Goal: Transaction & Acquisition: Purchase product/service

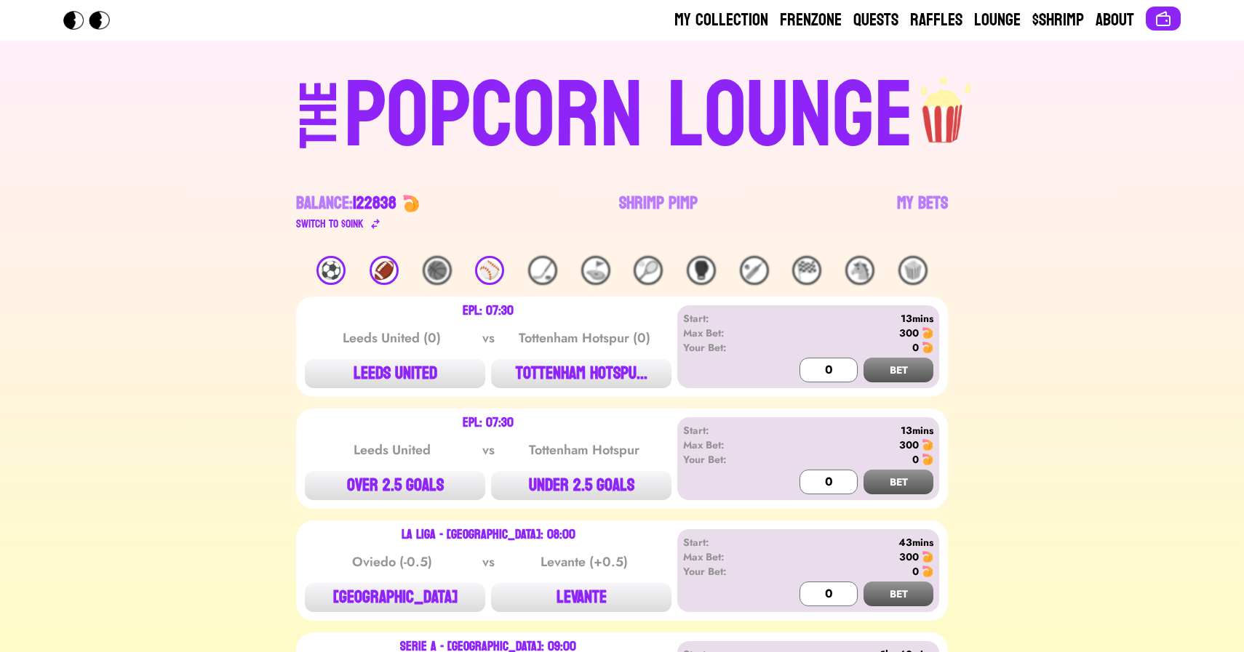
click at [331, 266] on div "⚽️" at bounding box center [330, 270] width 29 height 29
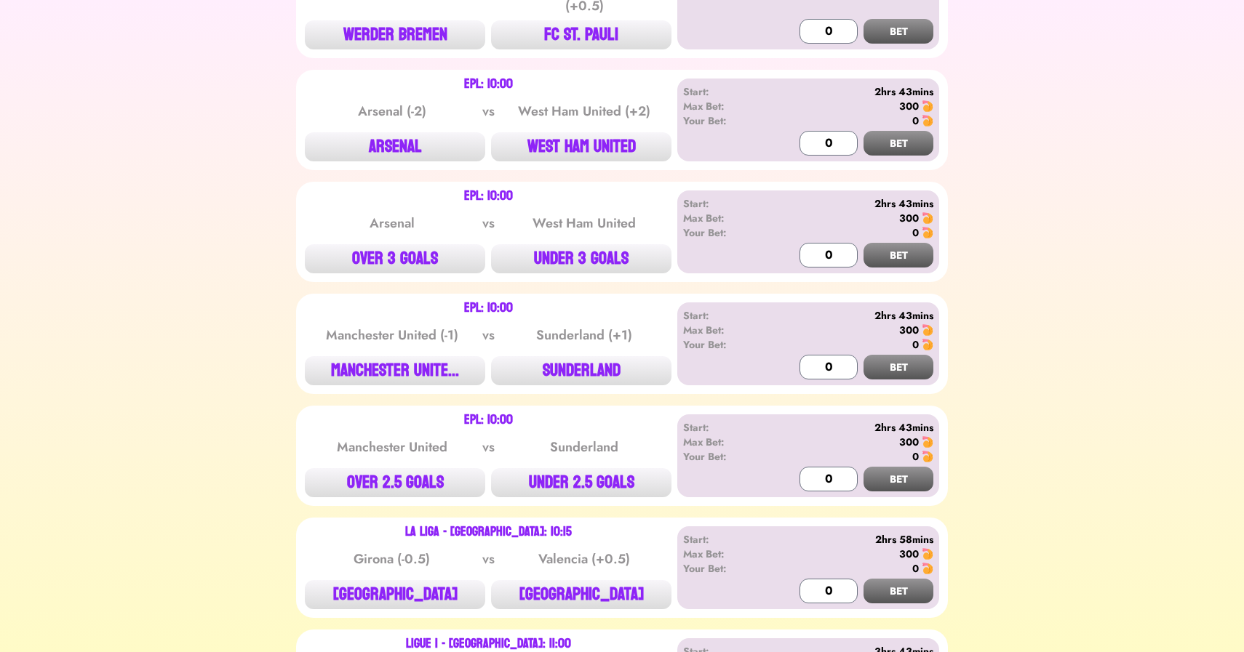
scroll to position [1270, 0]
click at [605, 132] on button "WEST HAM UNITED" at bounding box center [581, 146] width 180 height 29
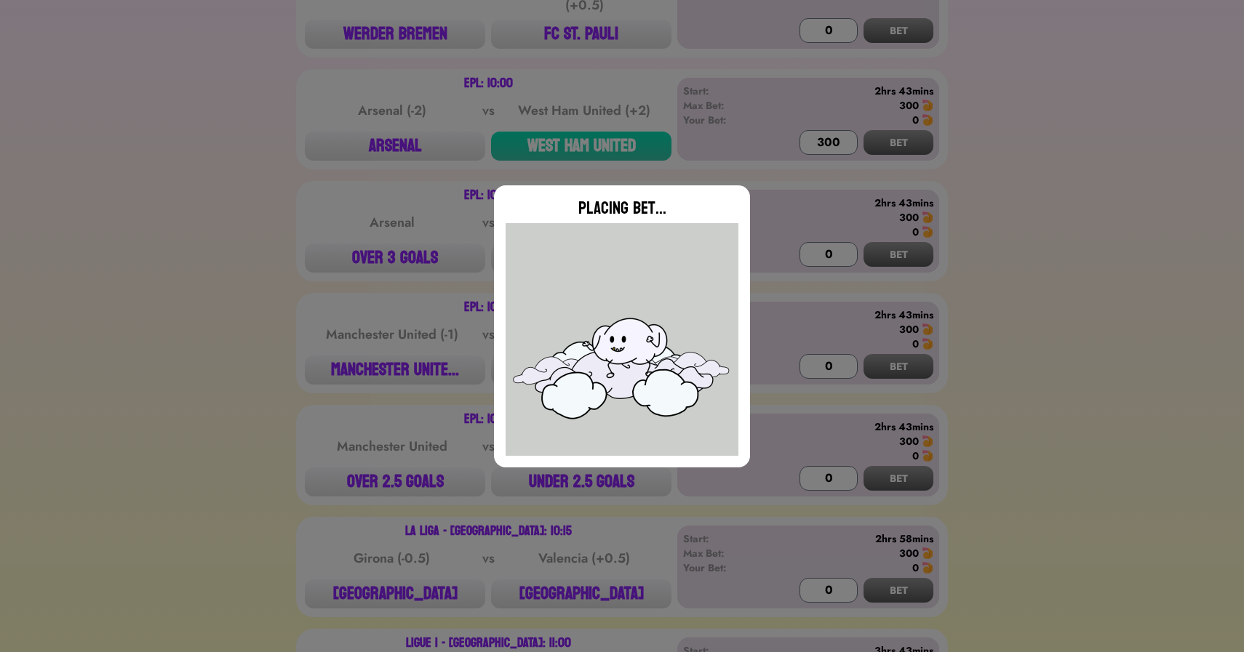
type input "0"
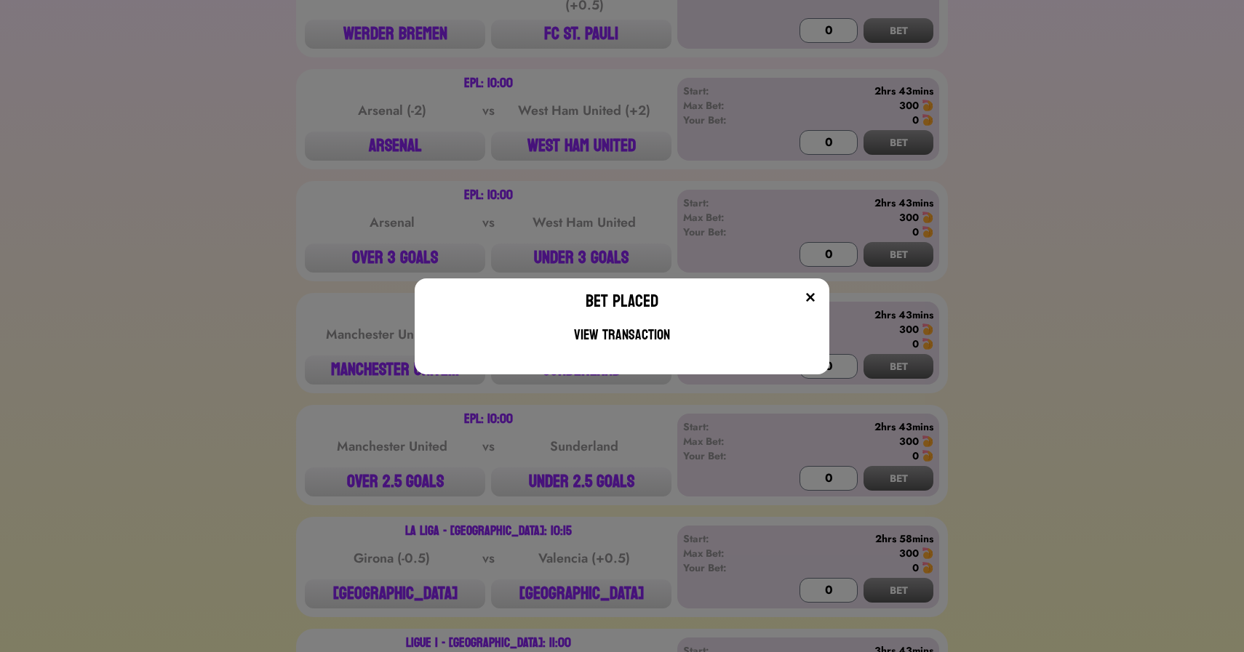
click at [247, 271] on div "Bet Placed View Transaction" at bounding box center [622, 326] width 1244 height 652
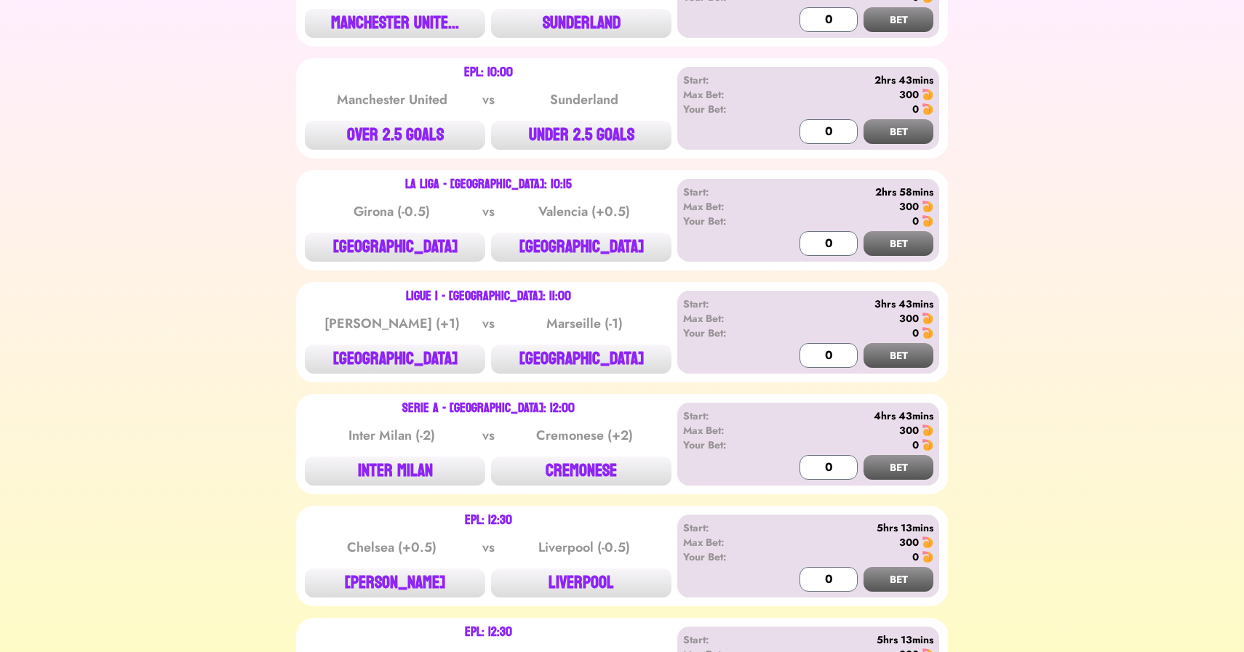
scroll to position [1621, 0]
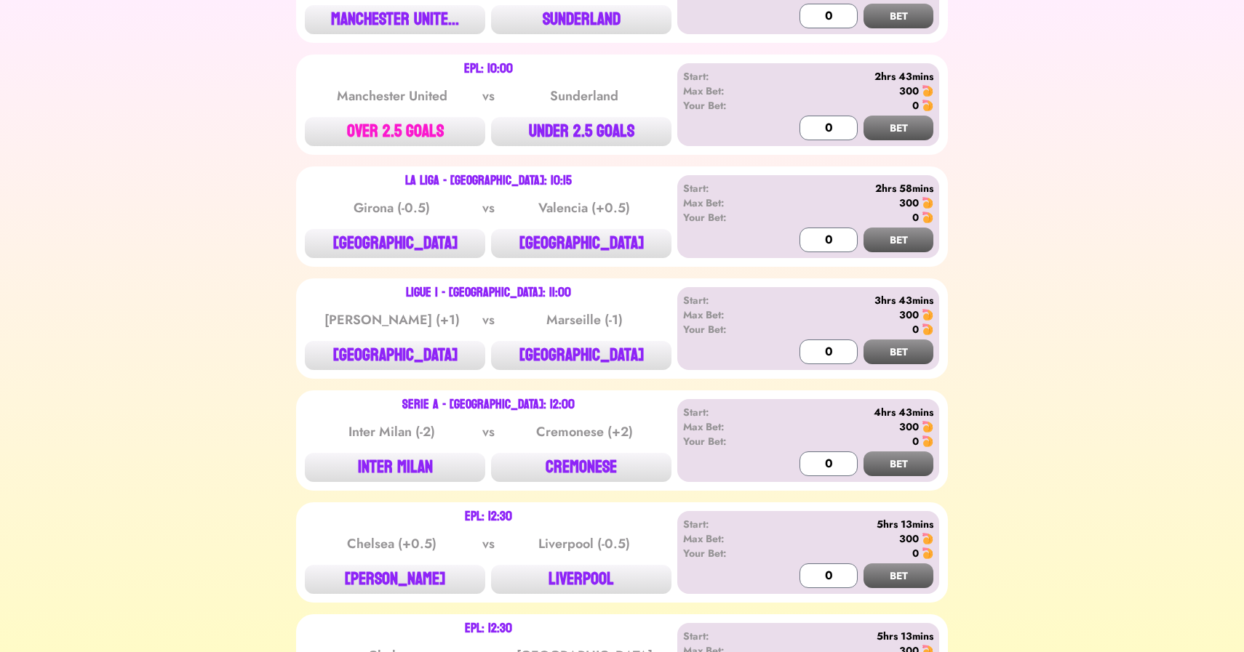
click at [387, 117] on button "OVER 2.5 GOALS" at bounding box center [395, 131] width 180 height 29
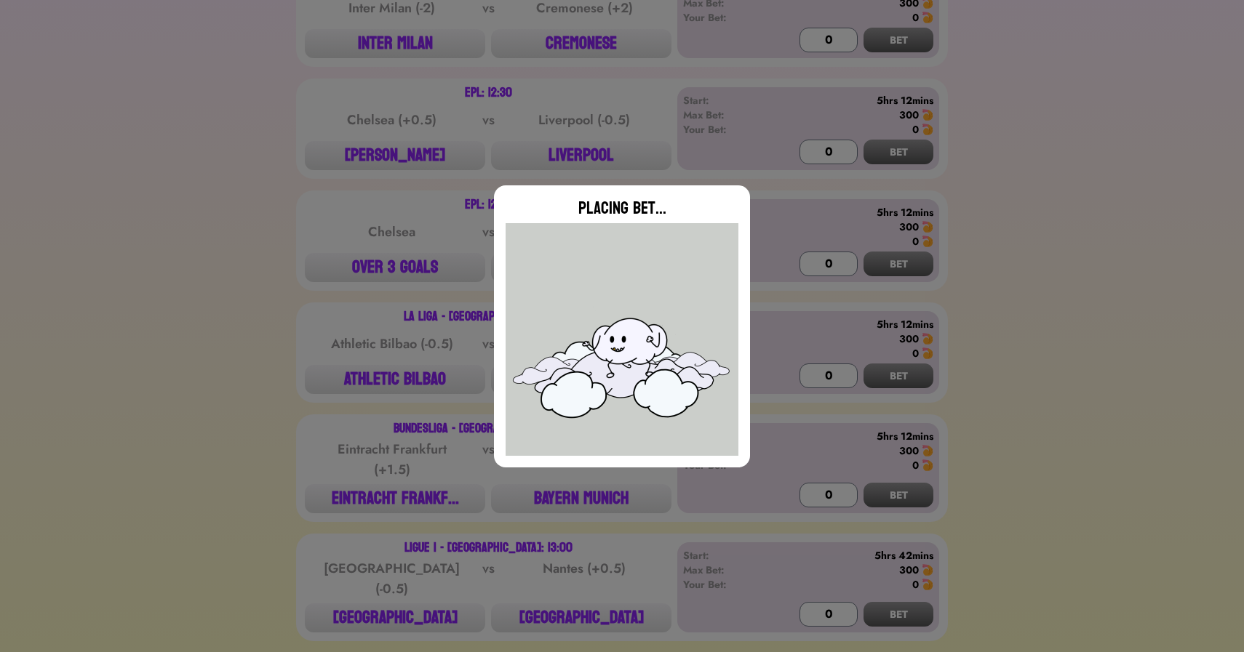
scroll to position [2049, 0]
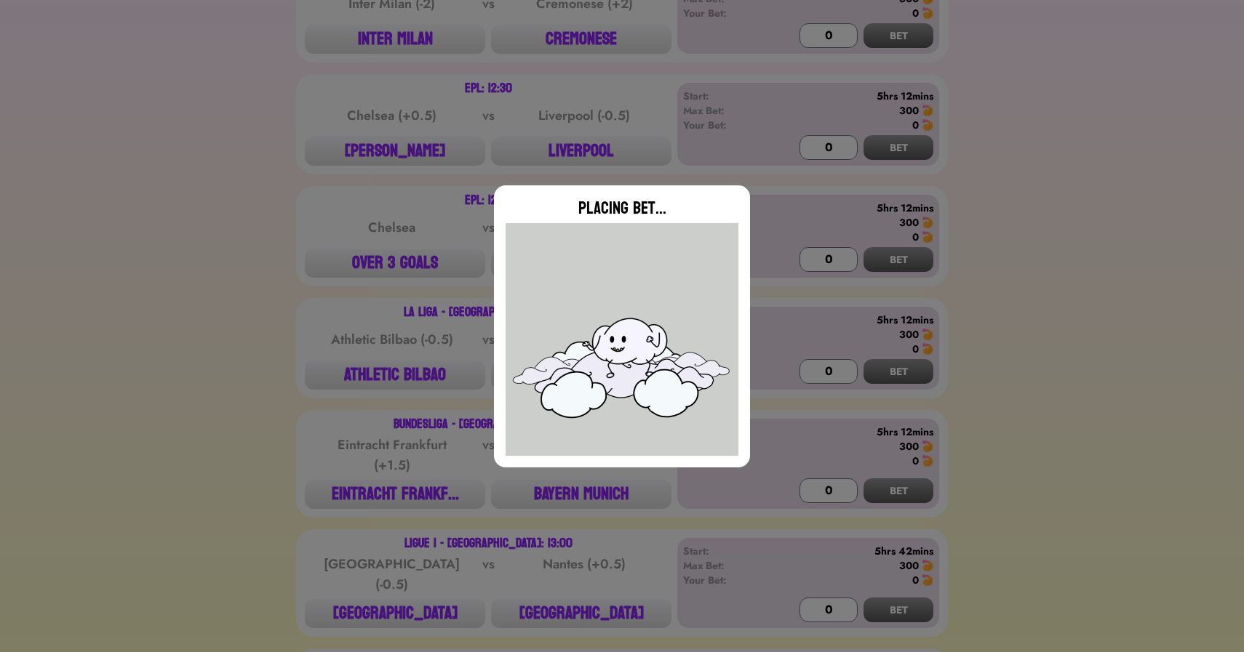
type input "0"
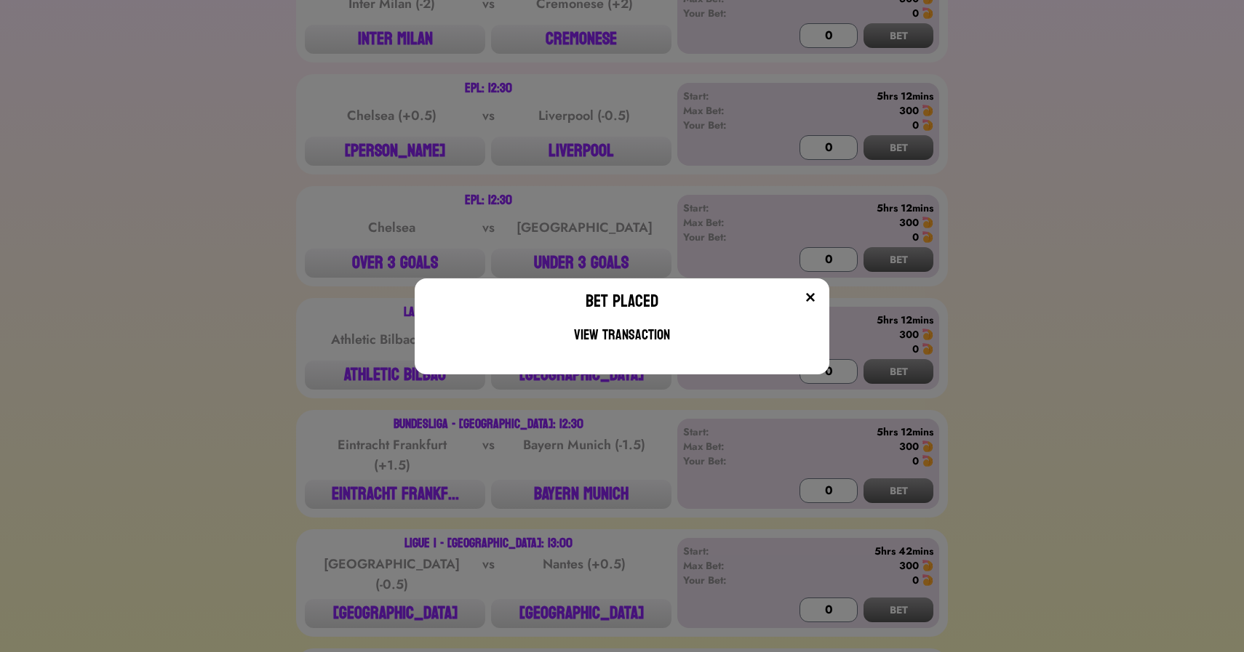
click at [221, 271] on div "Bet Placed View Transaction" at bounding box center [622, 326] width 1244 height 652
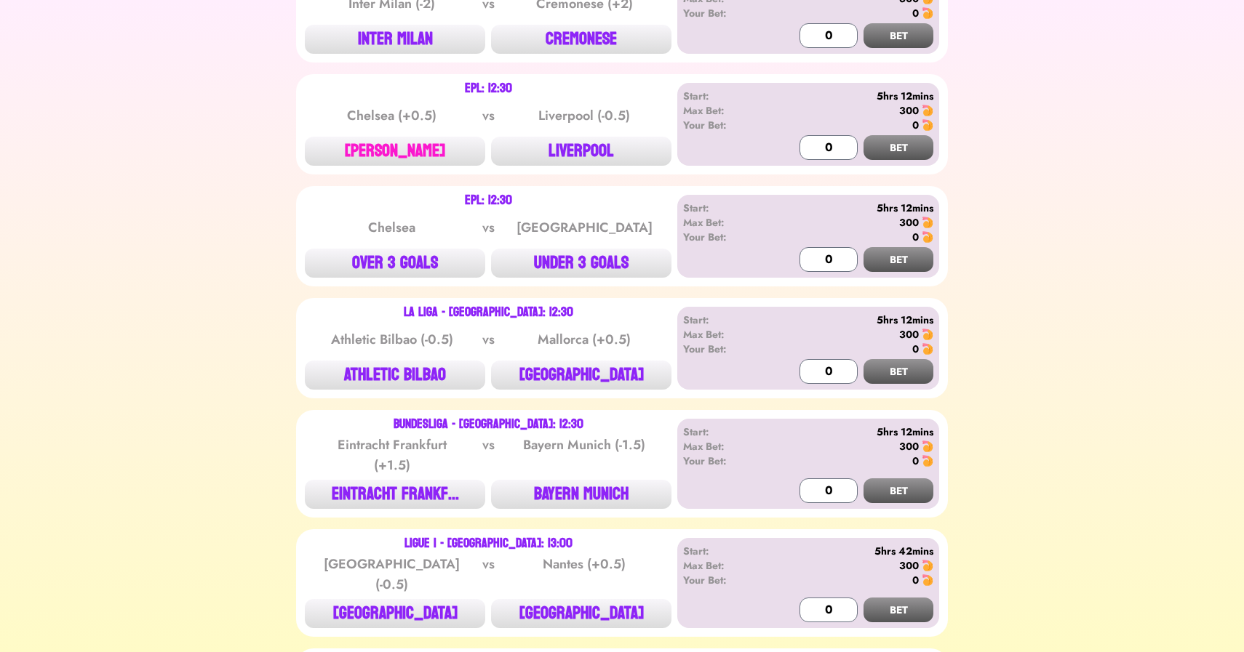
click at [372, 137] on button "[PERSON_NAME]" at bounding box center [395, 151] width 180 height 29
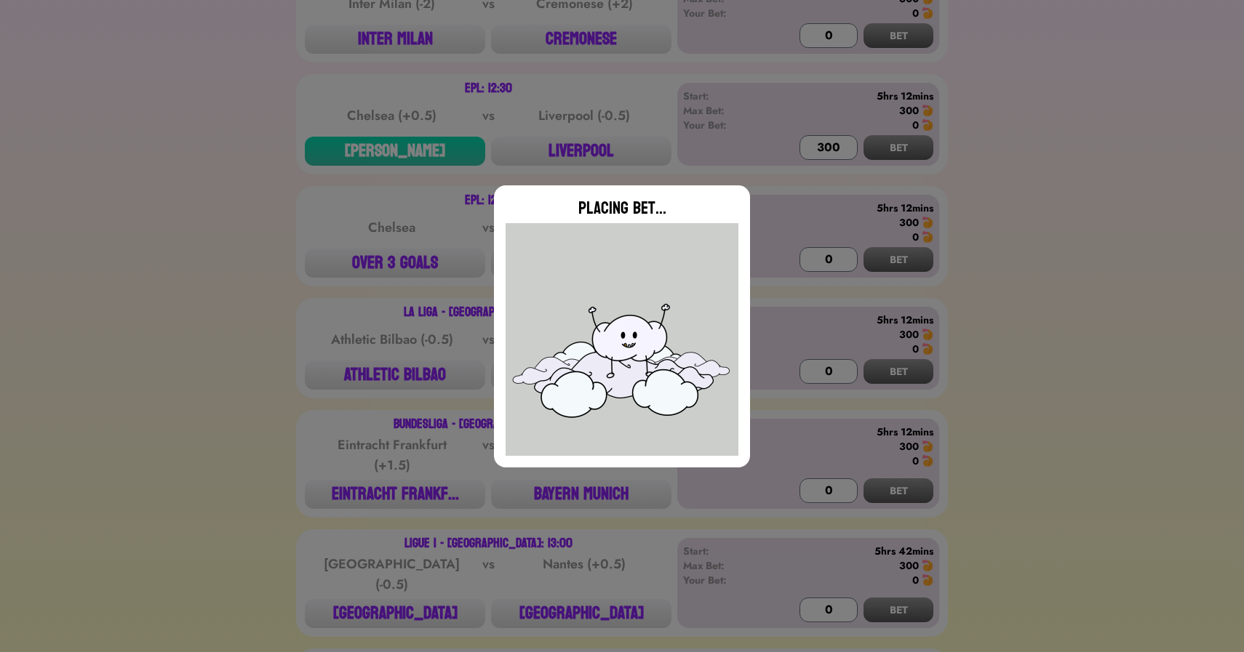
type input "0"
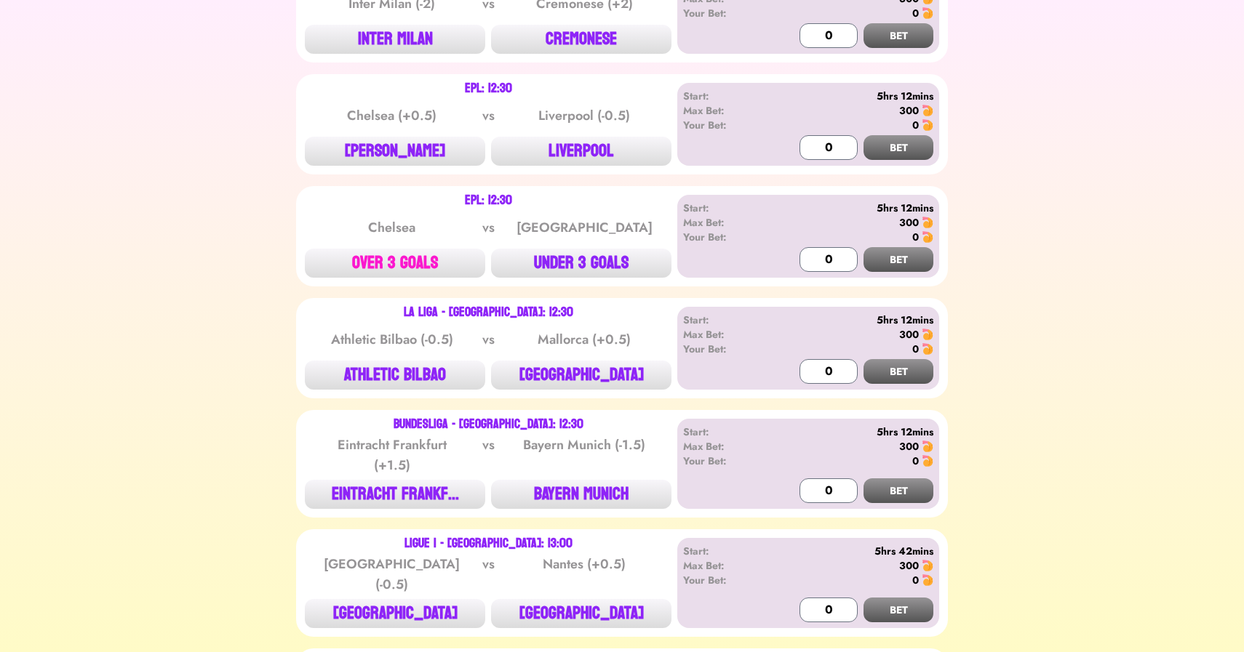
click at [407, 249] on button "OVER 3 GOALS" at bounding box center [395, 263] width 180 height 29
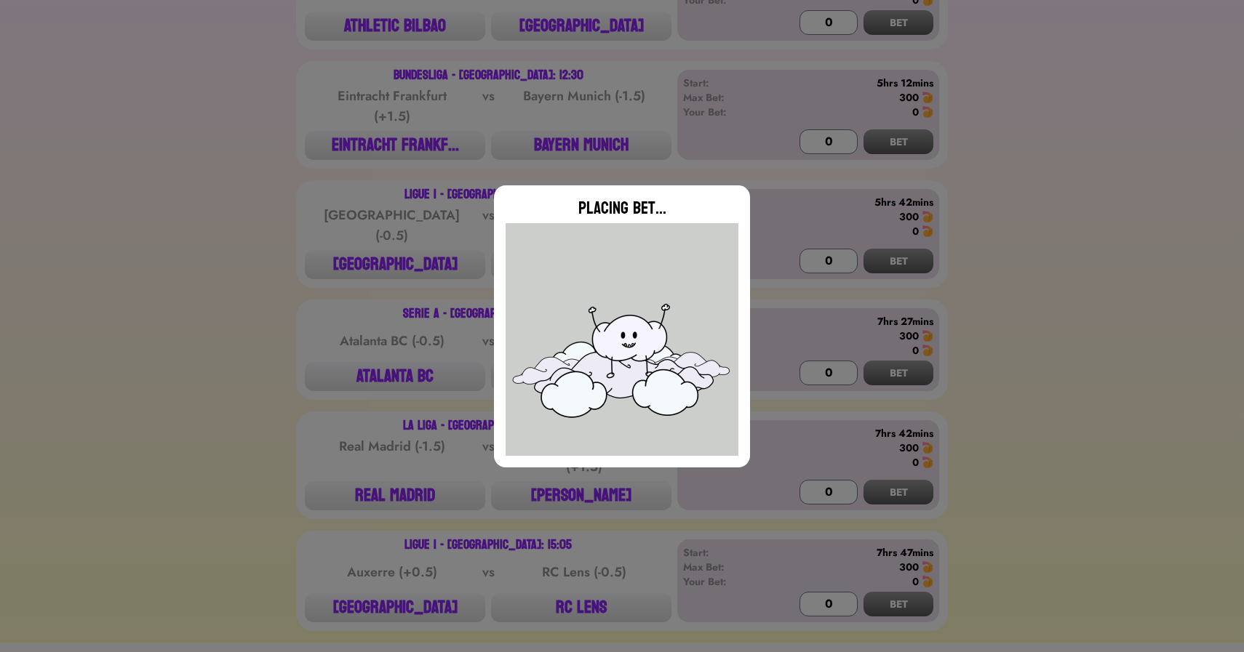
scroll to position [681, 0]
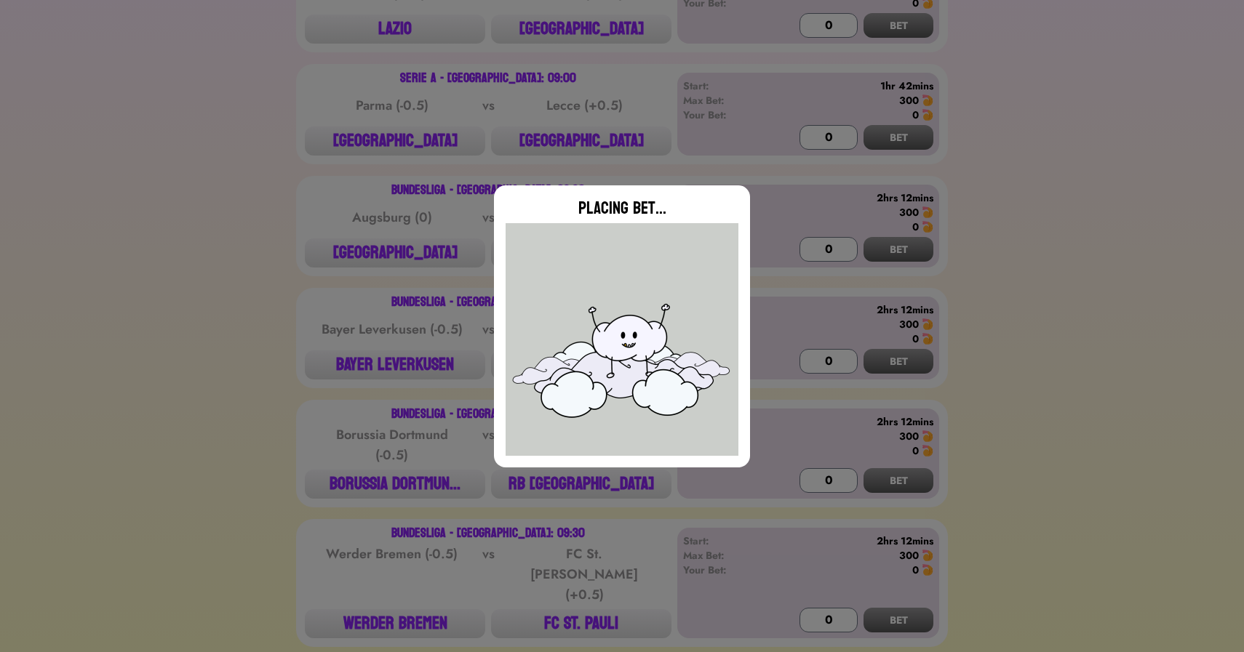
type input "0"
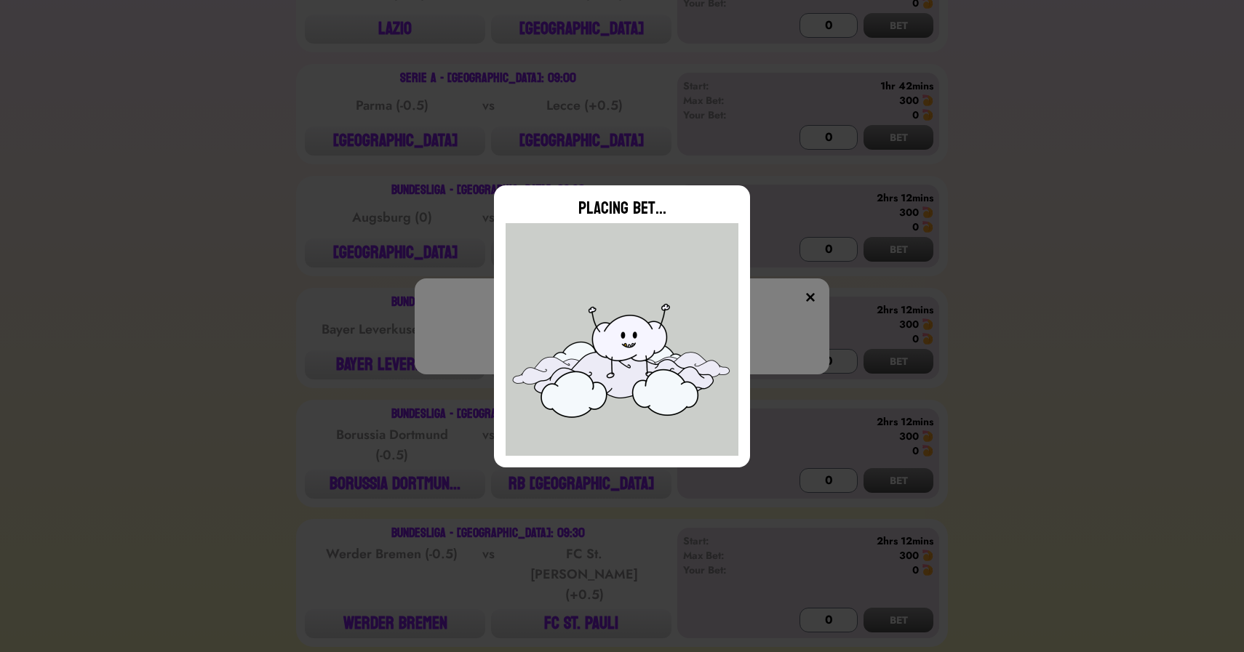
scroll to position [0, 0]
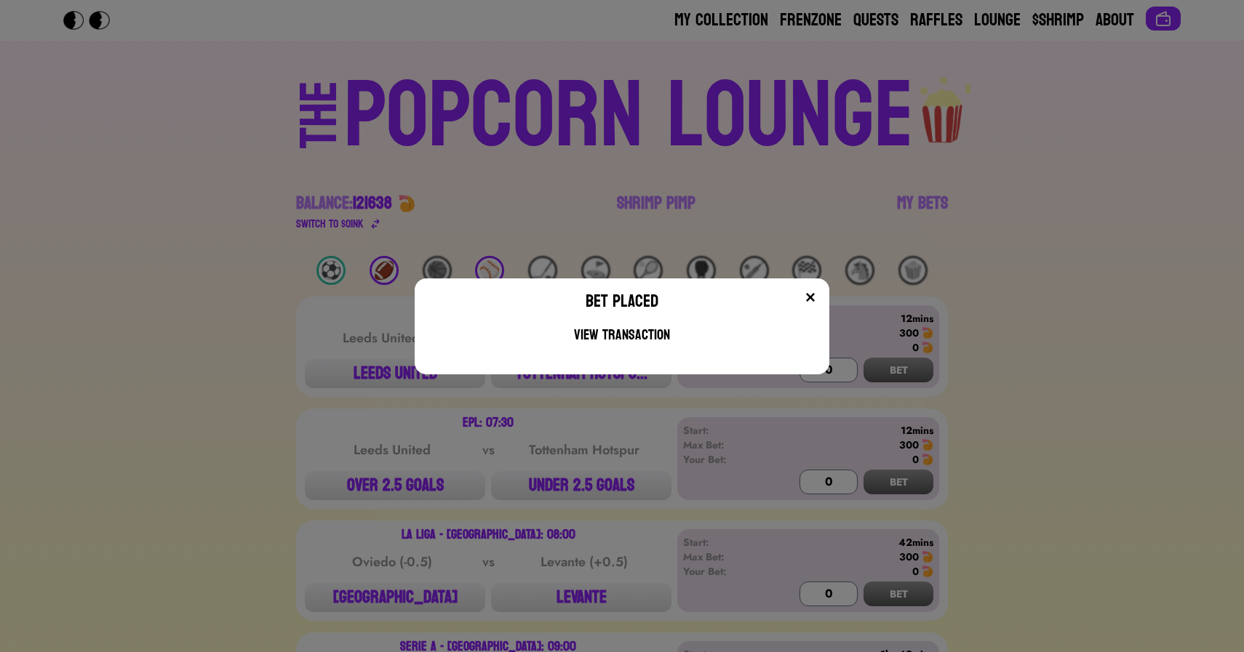
click at [312, 244] on div "Bet Placed View Transaction" at bounding box center [622, 326] width 1244 height 652
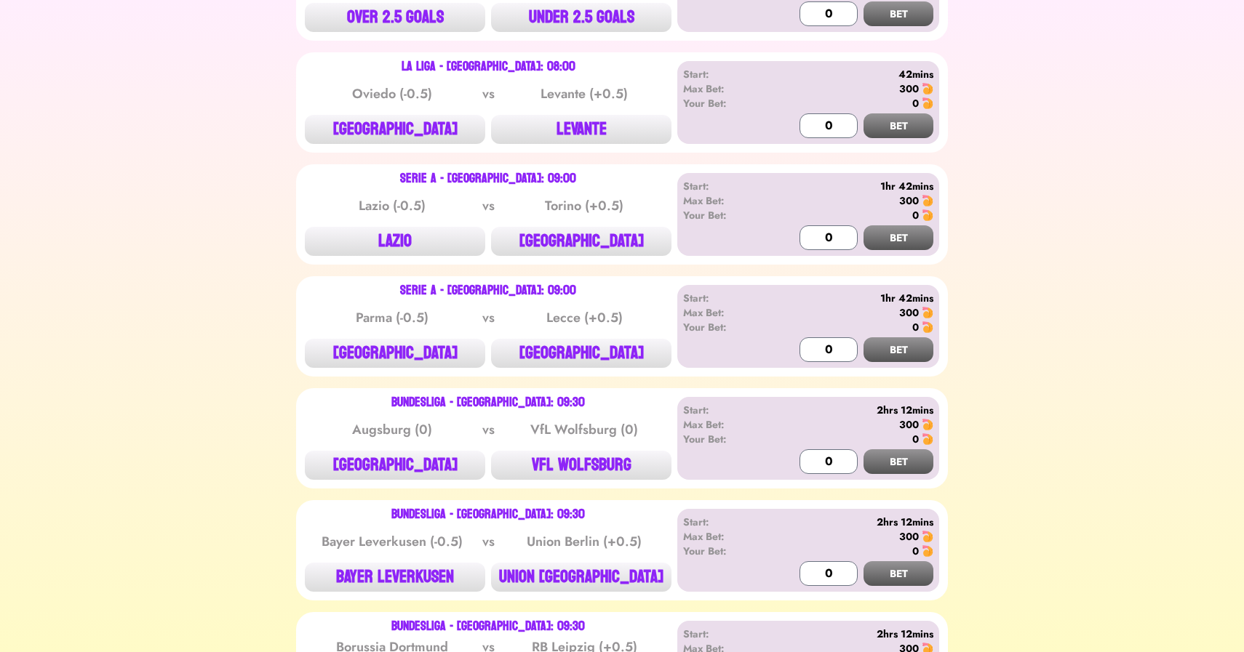
scroll to position [475, 0]
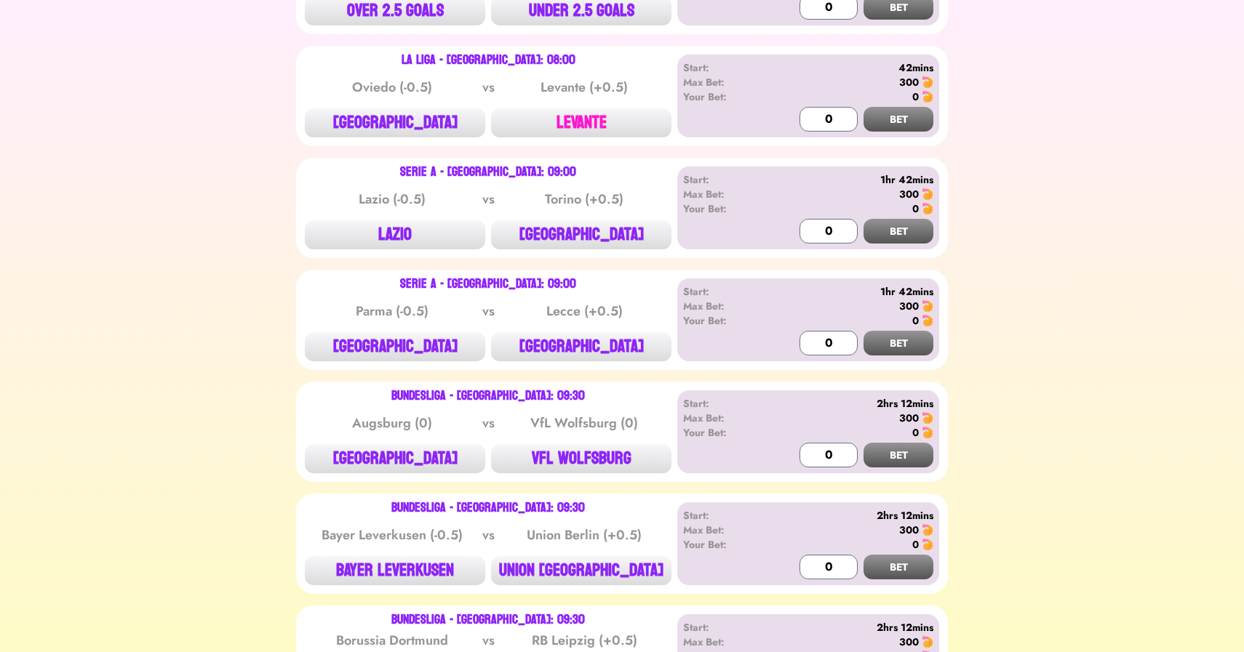
click at [591, 120] on button "LEVANTE" at bounding box center [581, 122] width 180 height 29
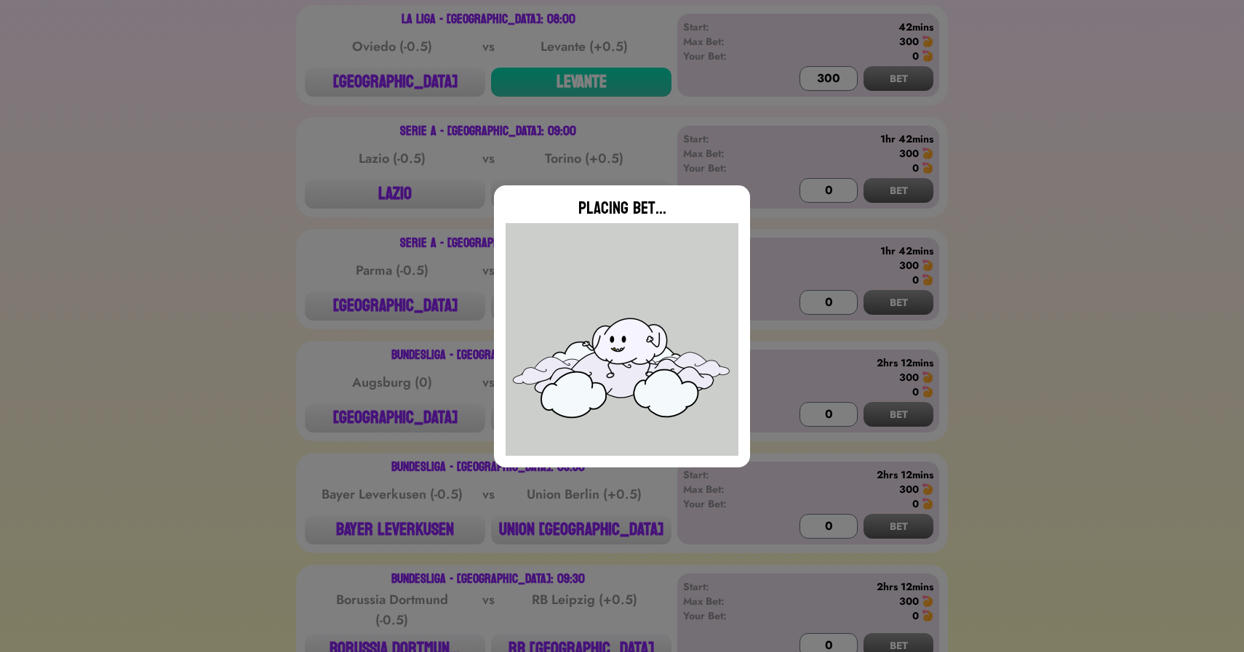
type input "0"
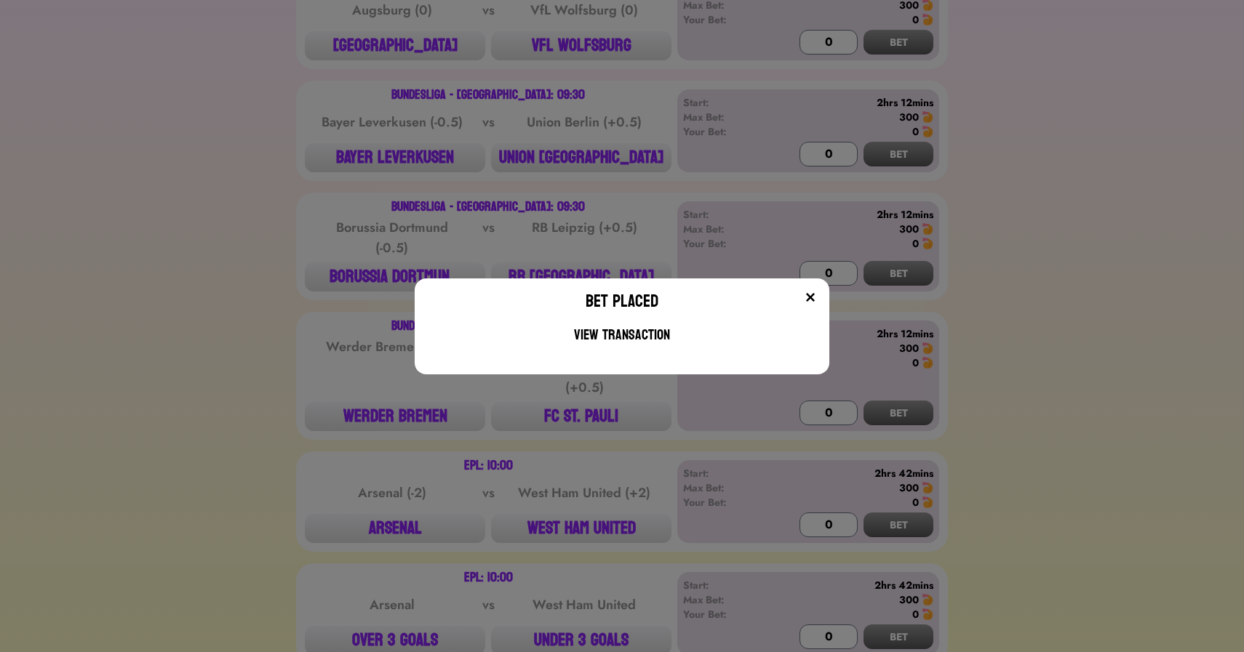
click at [187, 376] on div "Bet Placed View Transaction" at bounding box center [622, 326] width 1244 height 652
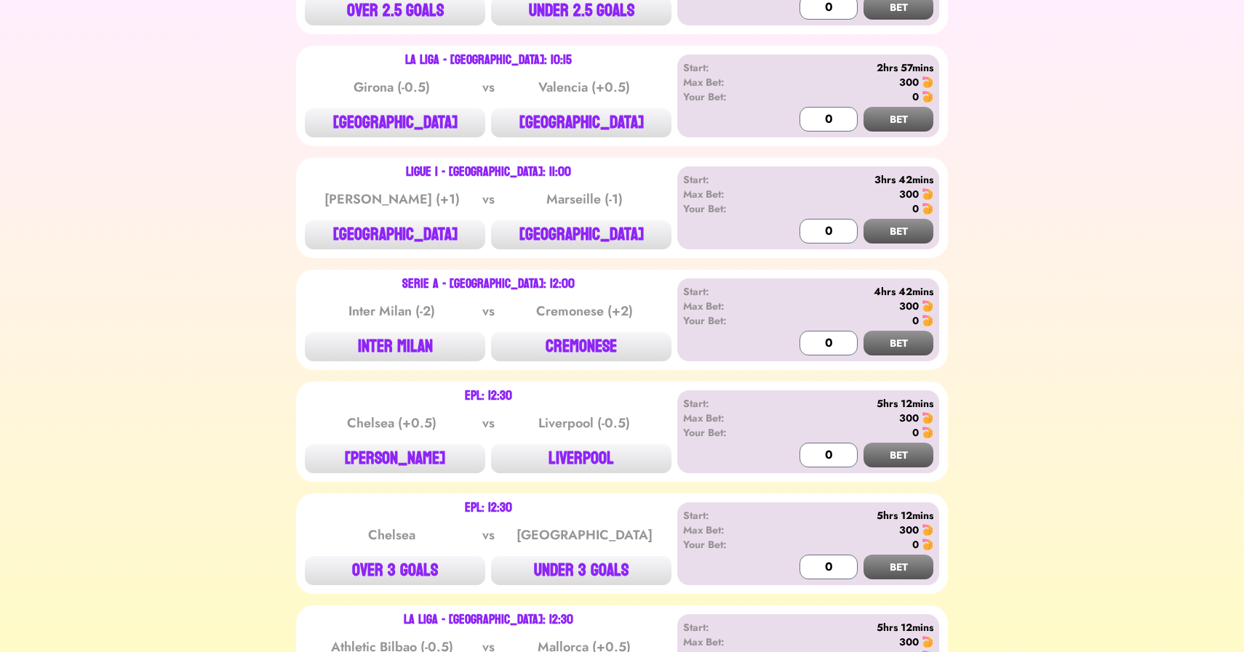
scroll to position [1741, 0]
click at [582, 109] on button "[GEOGRAPHIC_DATA]" at bounding box center [581, 123] width 180 height 29
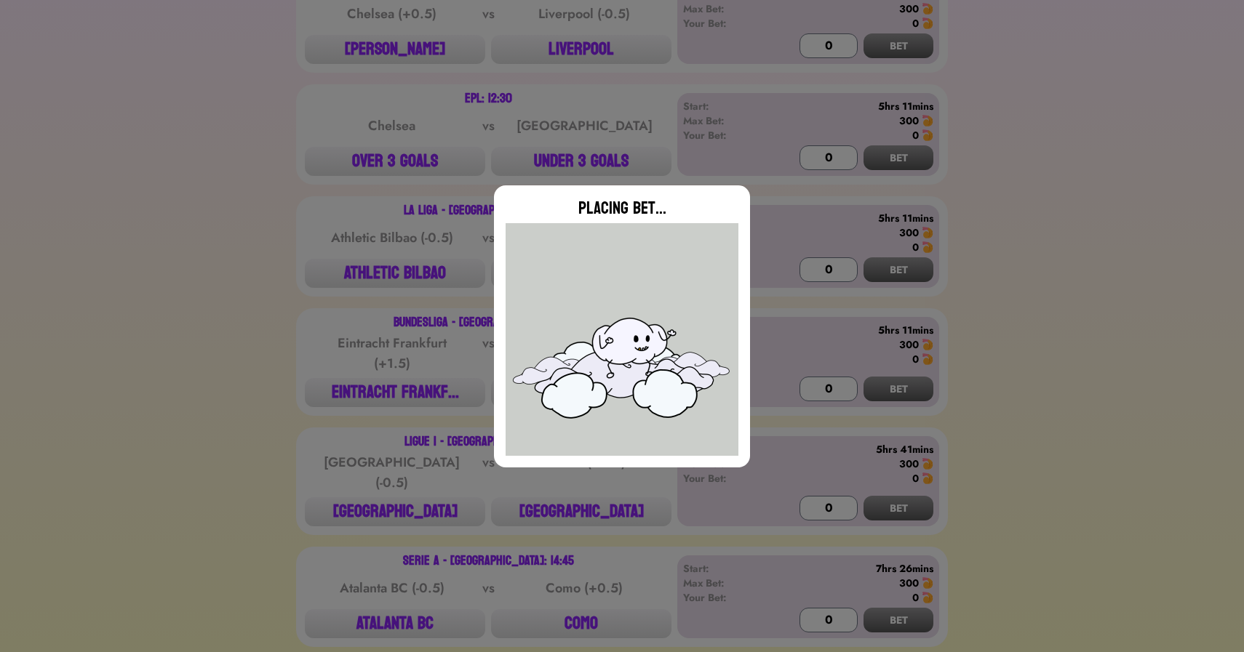
scroll to position [2244, 0]
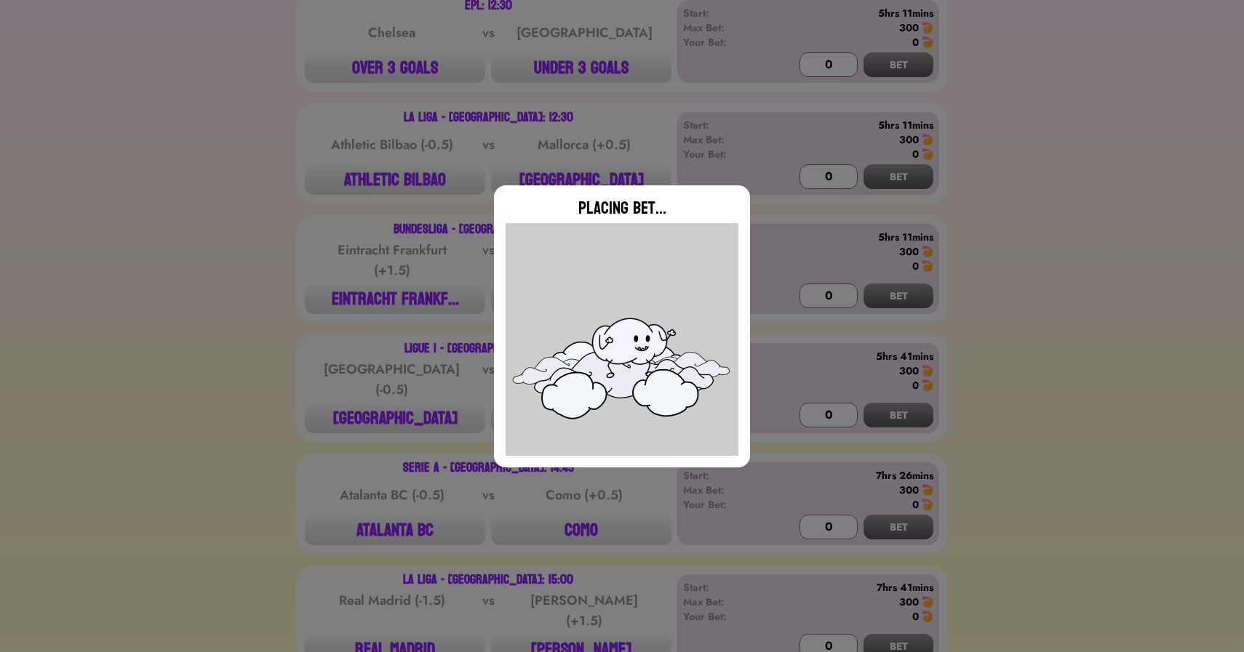
type input "0"
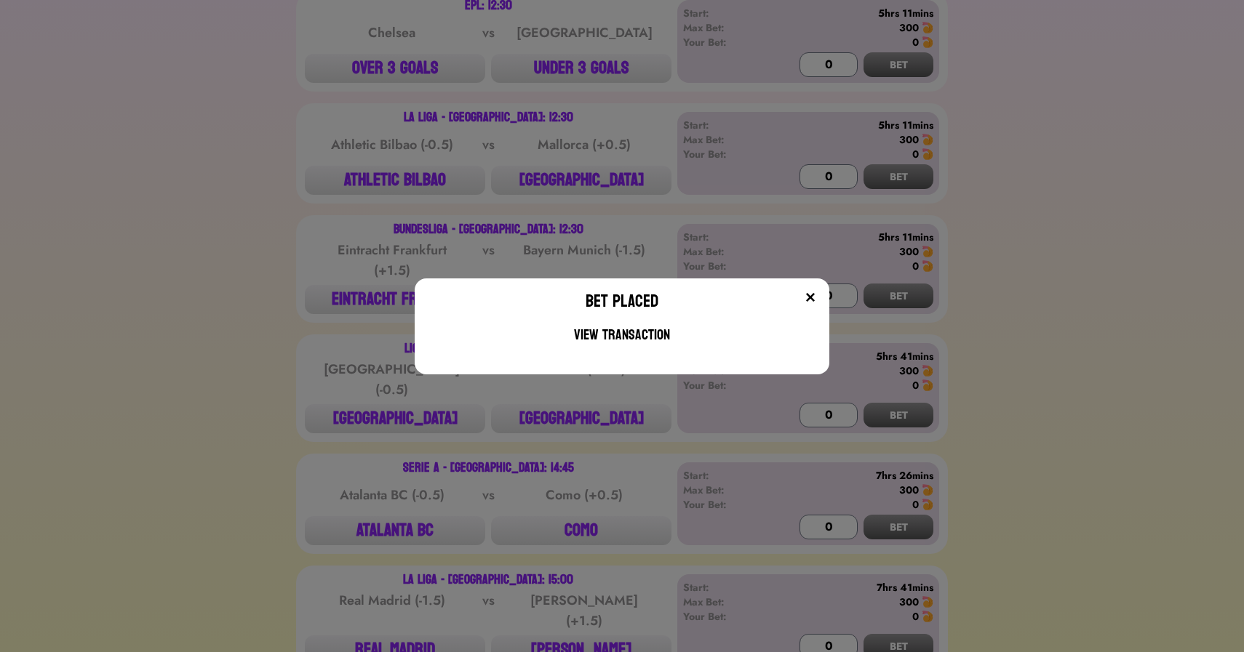
click at [384, 148] on div "Bet Placed View Transaction" at bounding box center [622, 326] width 1244 height 652
click at [384, 166] on button "ATHLETIC BILBAO" at bounding box center [395, 180] width 180 height 29
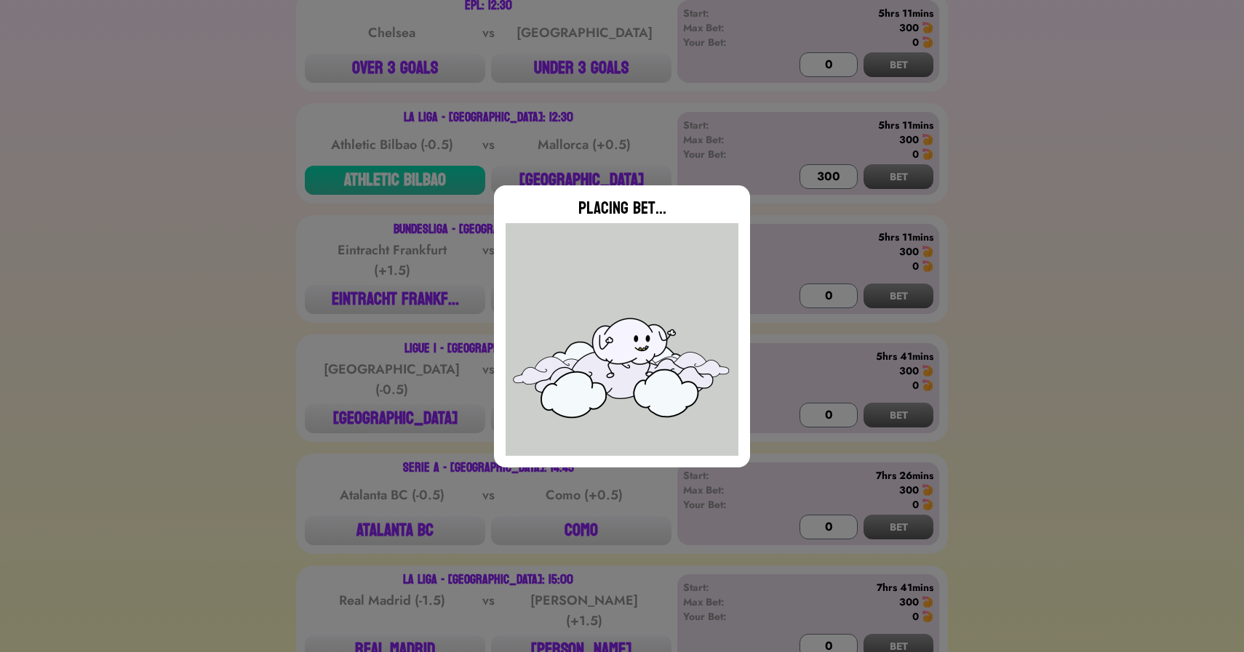
type input "0"
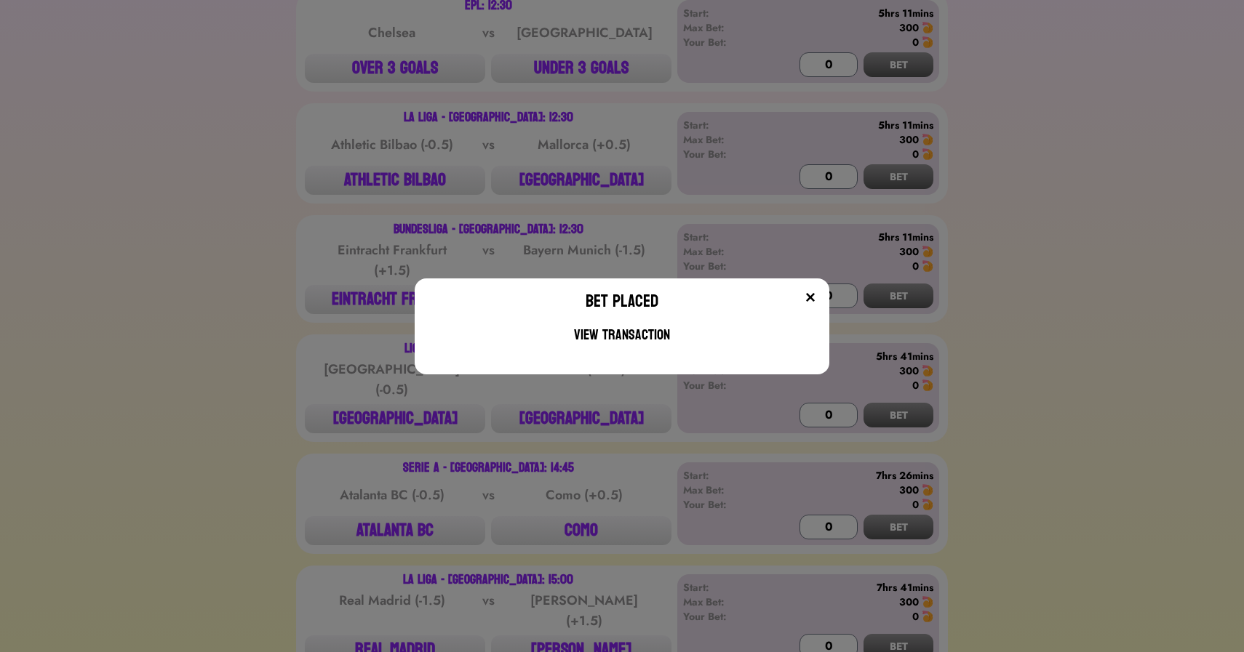
click at [553, 614] on div "Bet Placed View Transaction" at bounding box center [622, 326] width 1244 height 652
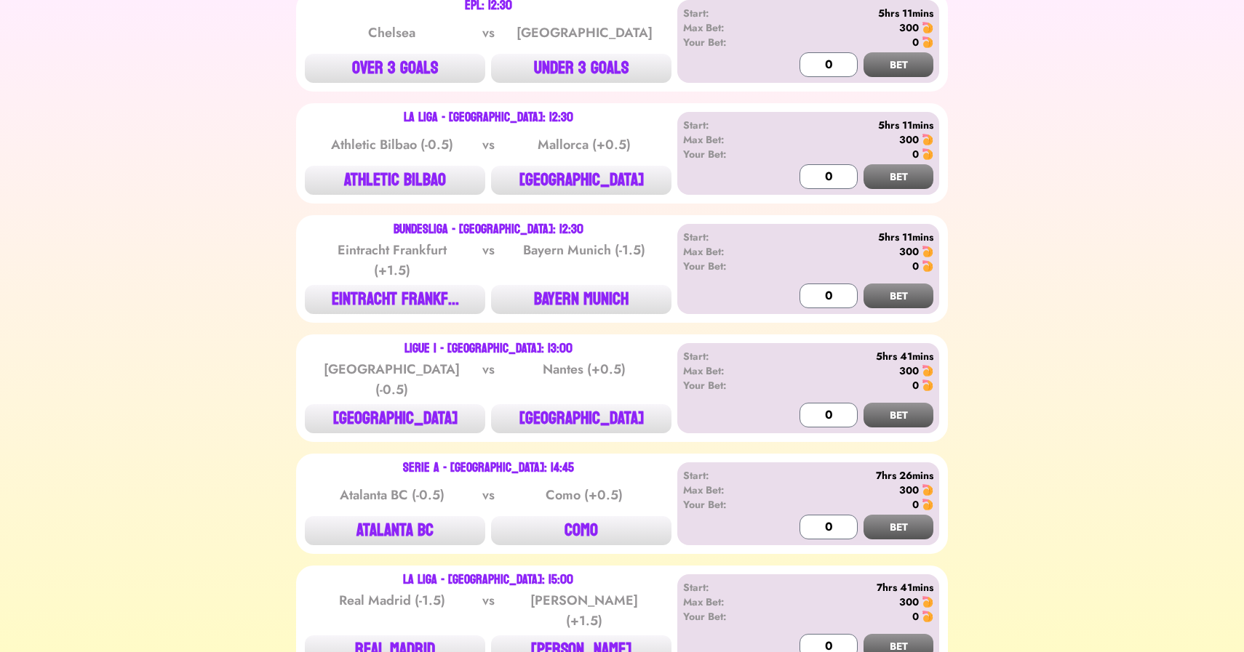
click at [553, 636] on button "[PERSON_NAME]" at bounding box center [581, 650] width 180 height 29
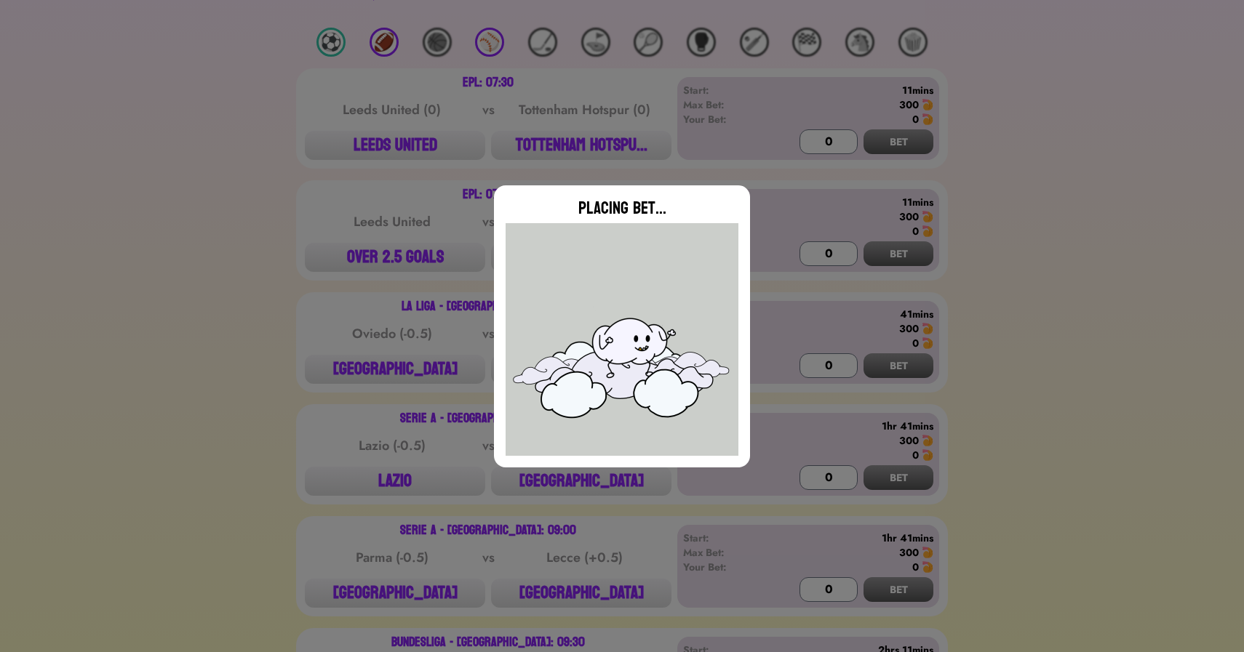
scroll to position [208, 0]
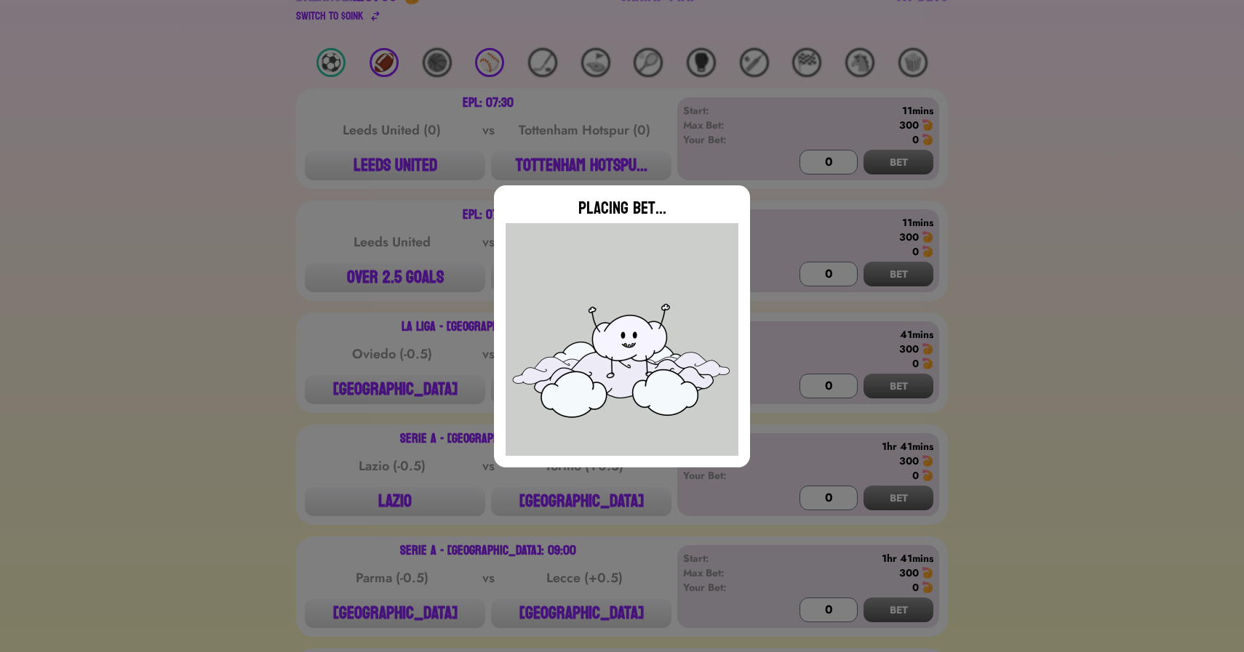
type input "0"
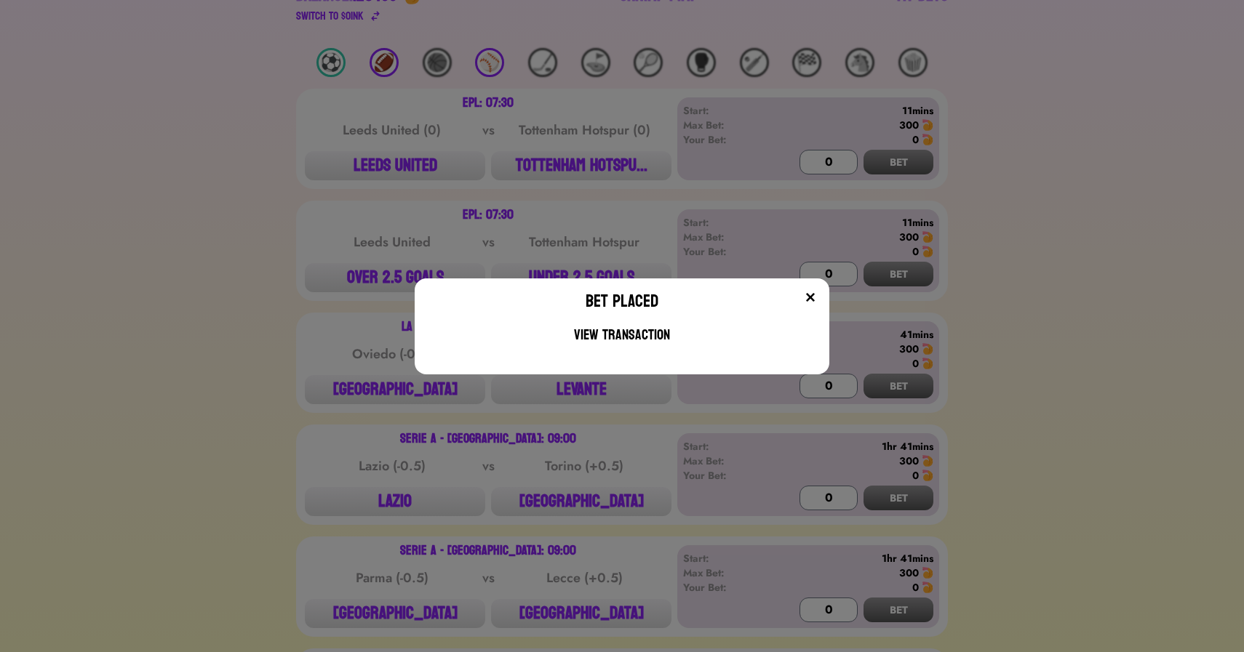
click at [242, 541] on div "Bet Placed View Transaction" at bounding box center [622, 326] width 1244 height 652
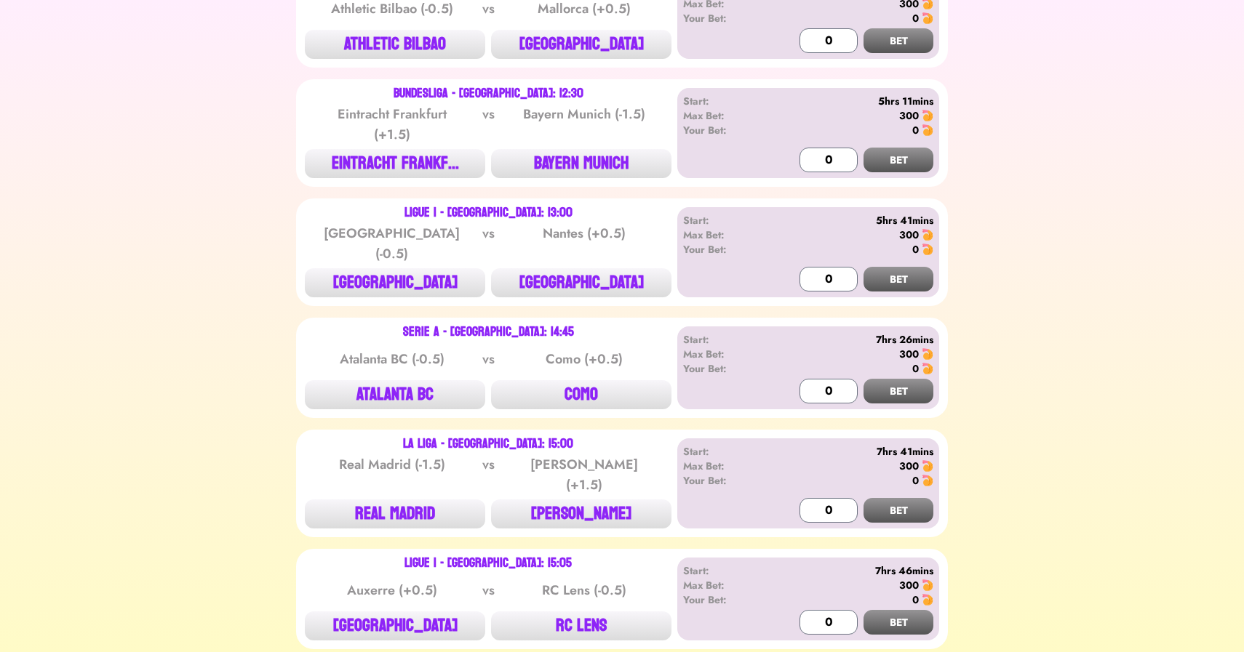
scroll to position [2398, 0]
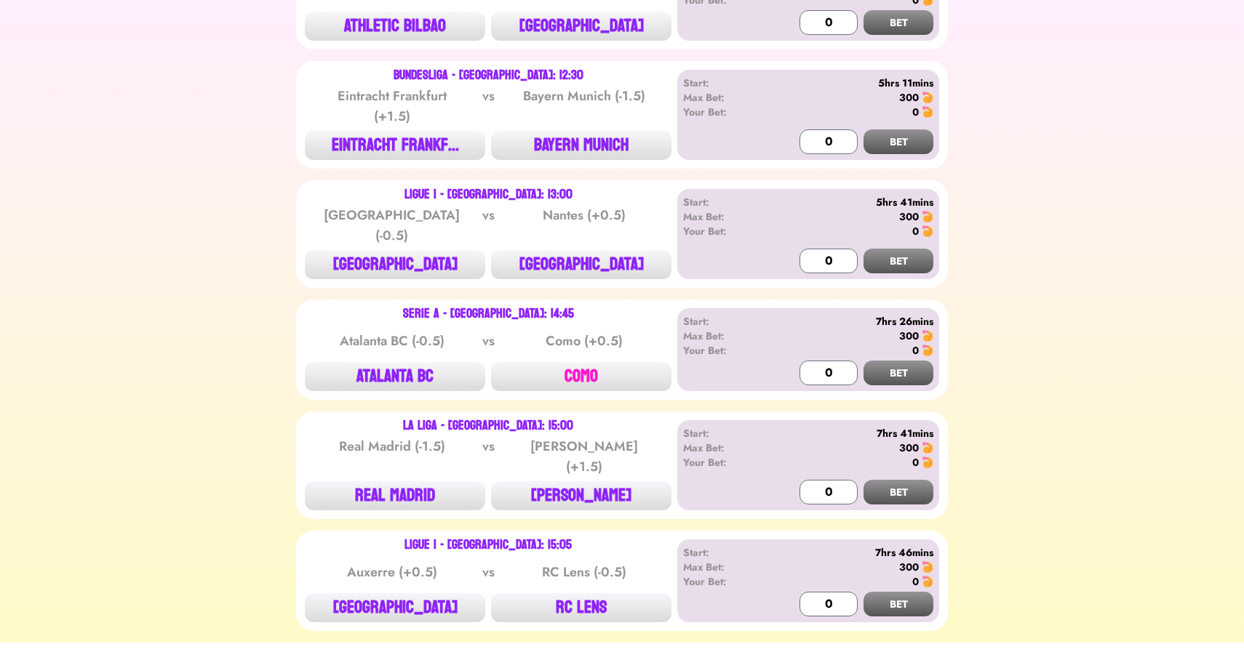
click at [578, 362] on button "COMO" at bounding box center [581, 376] width 180 height 29
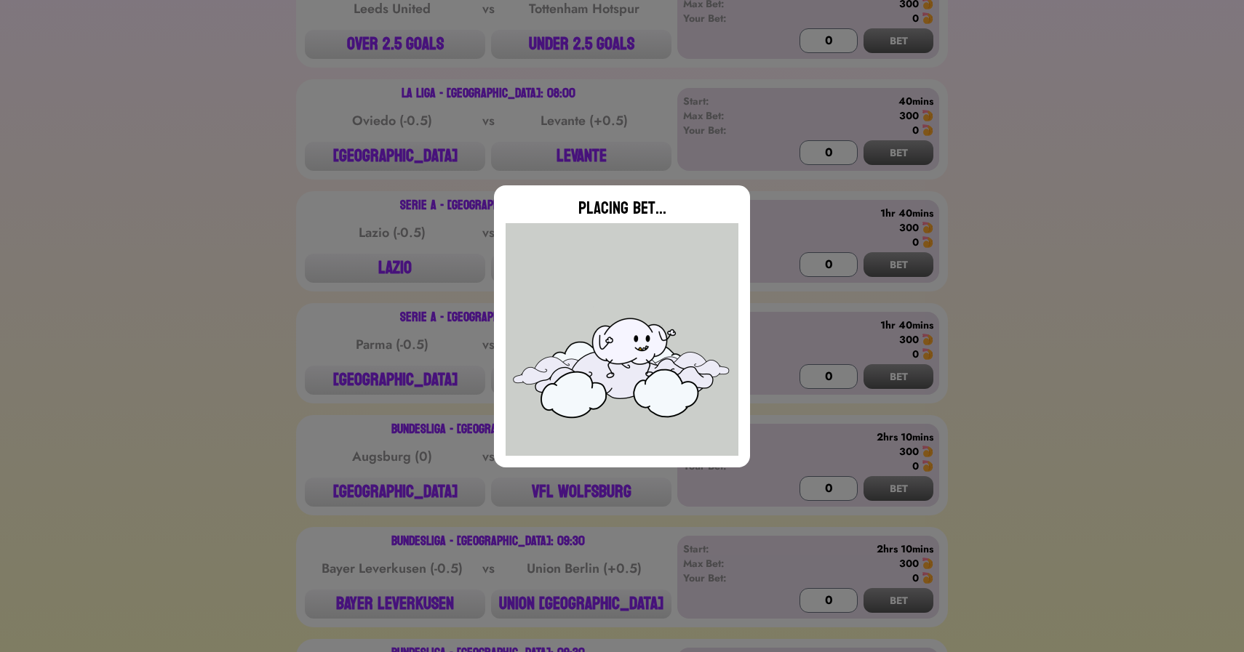
scroll to position [508, 0]
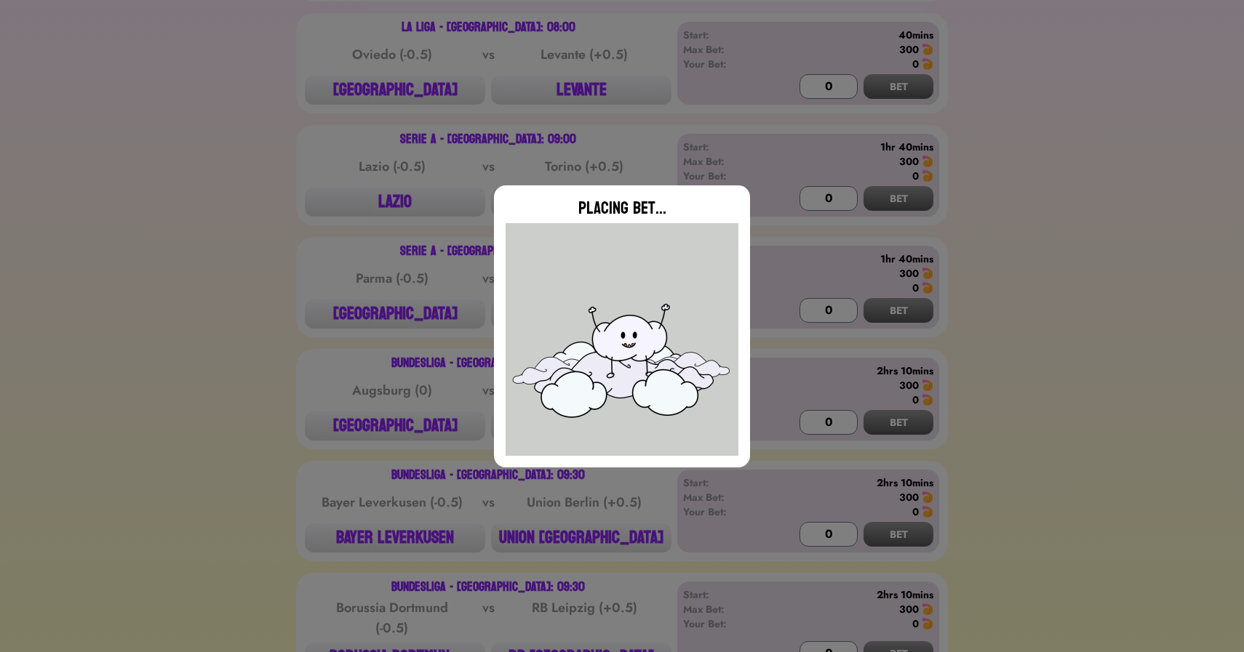
type input "0"
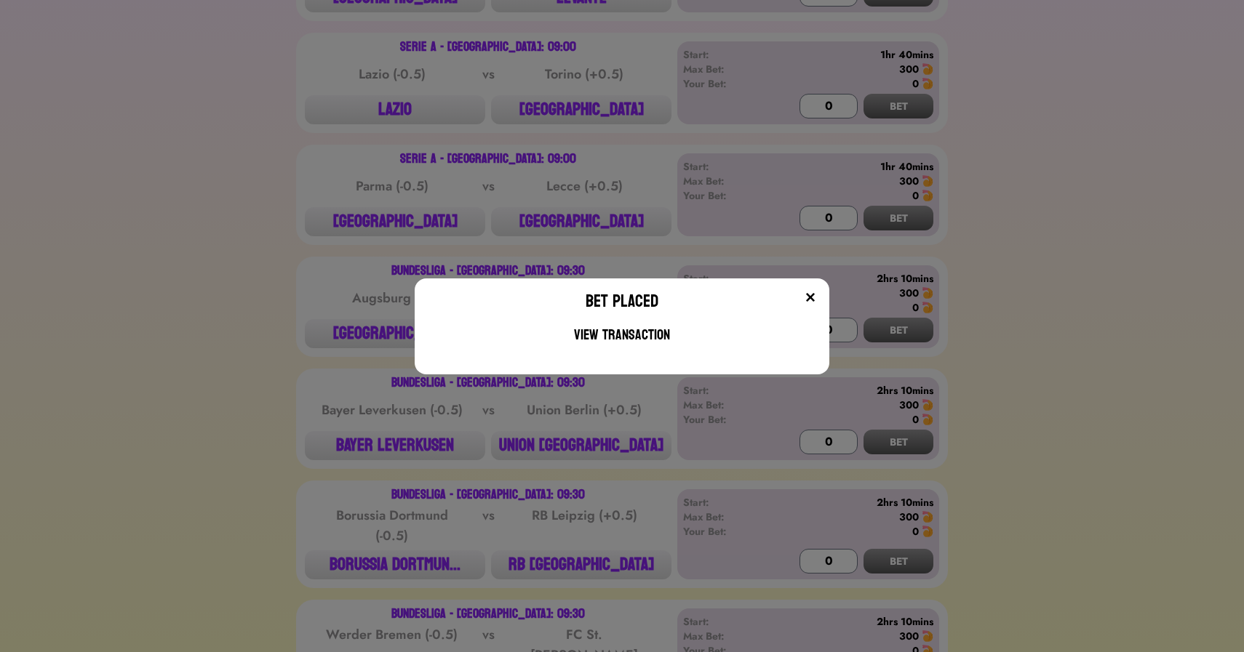
click at [264, 344] on div "Bet Placed View Transaction" at bounding box center [622, 326] width 1244 height 652
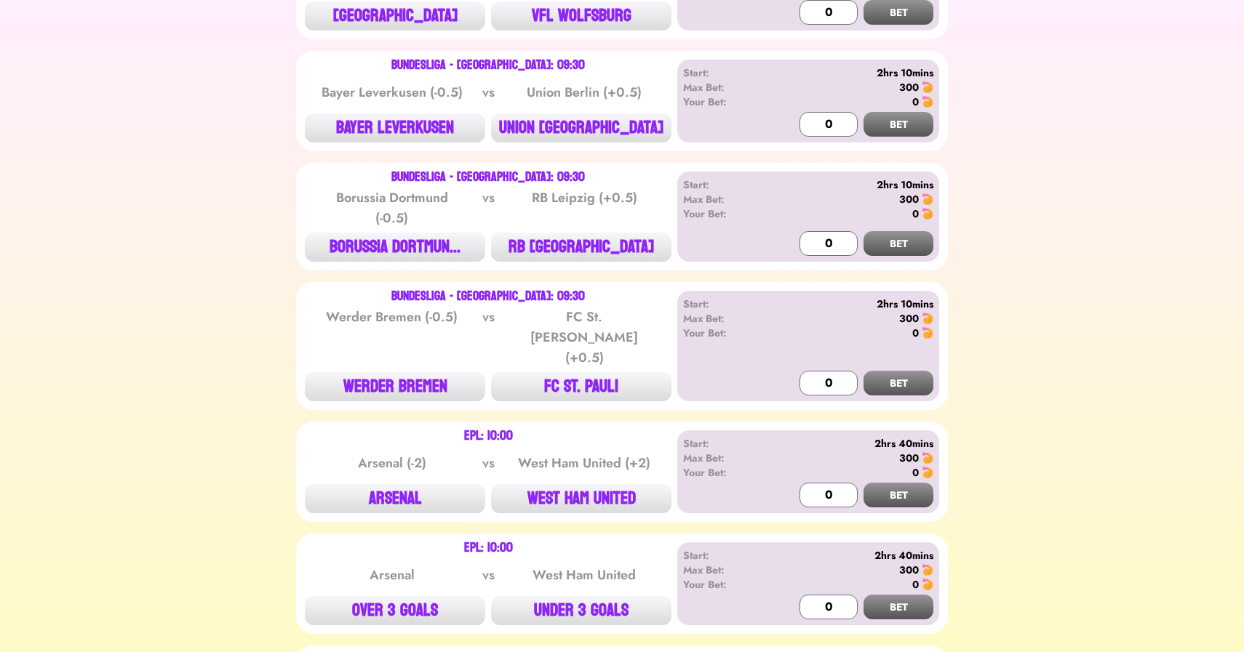
scroll to position [921, 0]
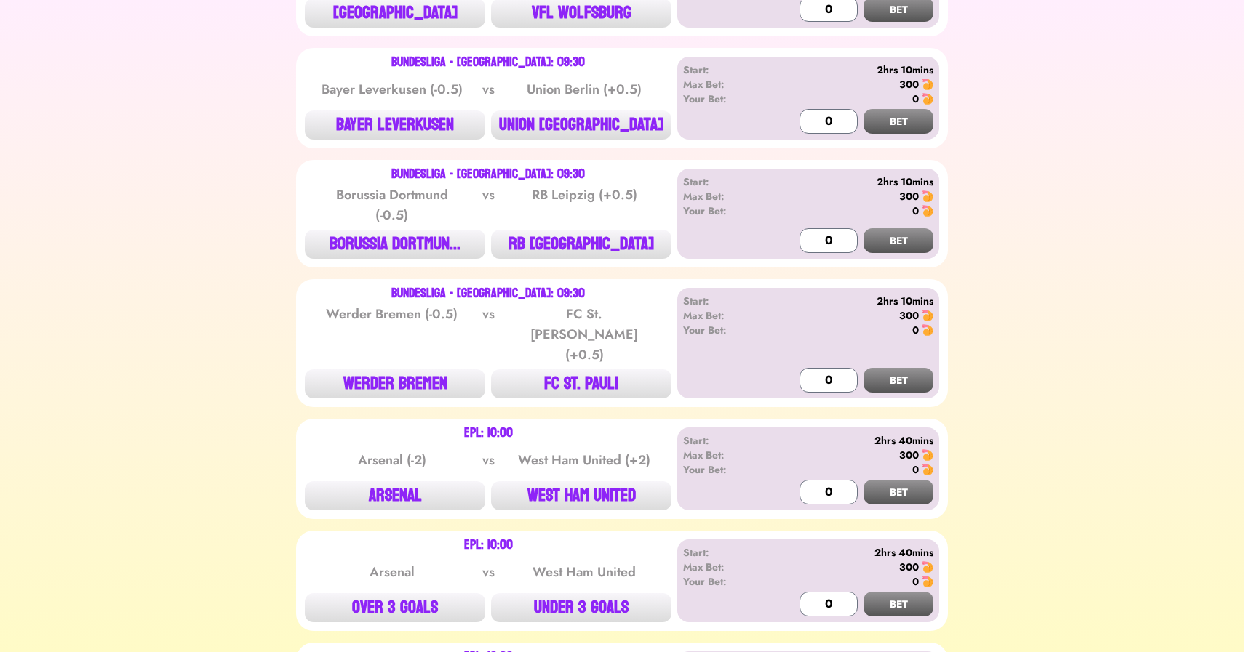
click at [419, 103] on div "Bundesliga - Germany: 09:30 Bayer Leverkusen (-0.5) vs Union Berlin (+0.5) BAYE…" at bounding box center [488, 98] width 367 height 83
click at [409, 120] on button "BAYER LEVERKUSEN" at bounding box center [395, 125] width 180 height 29
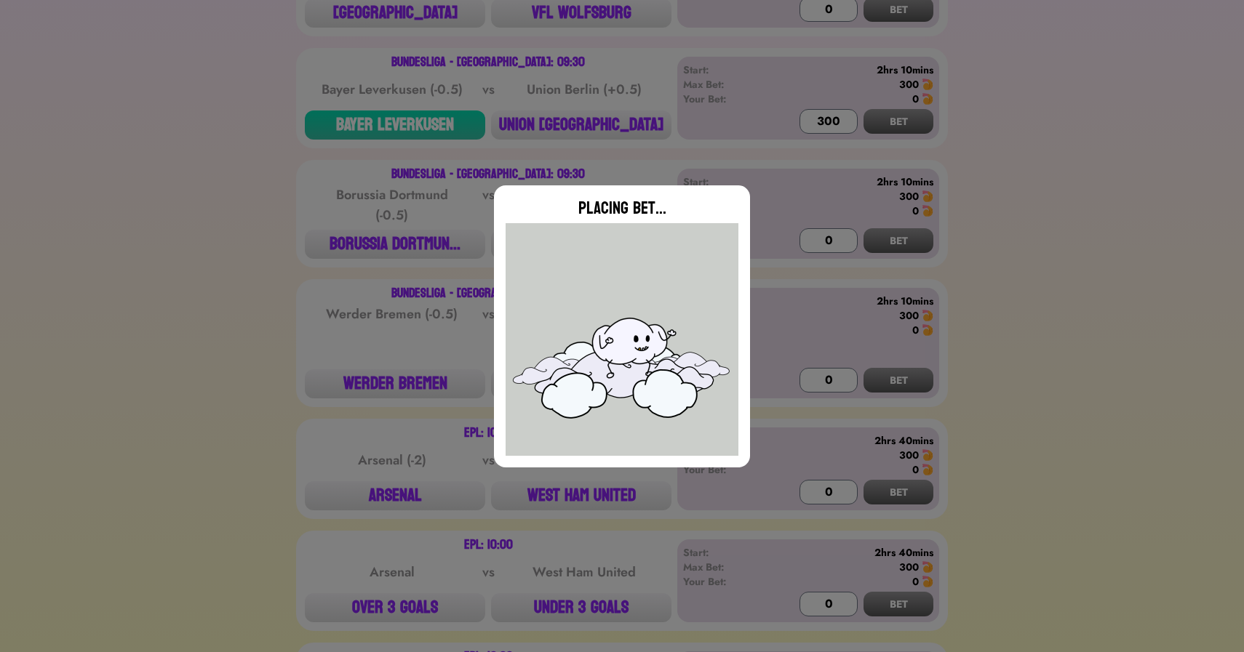
type input "0"
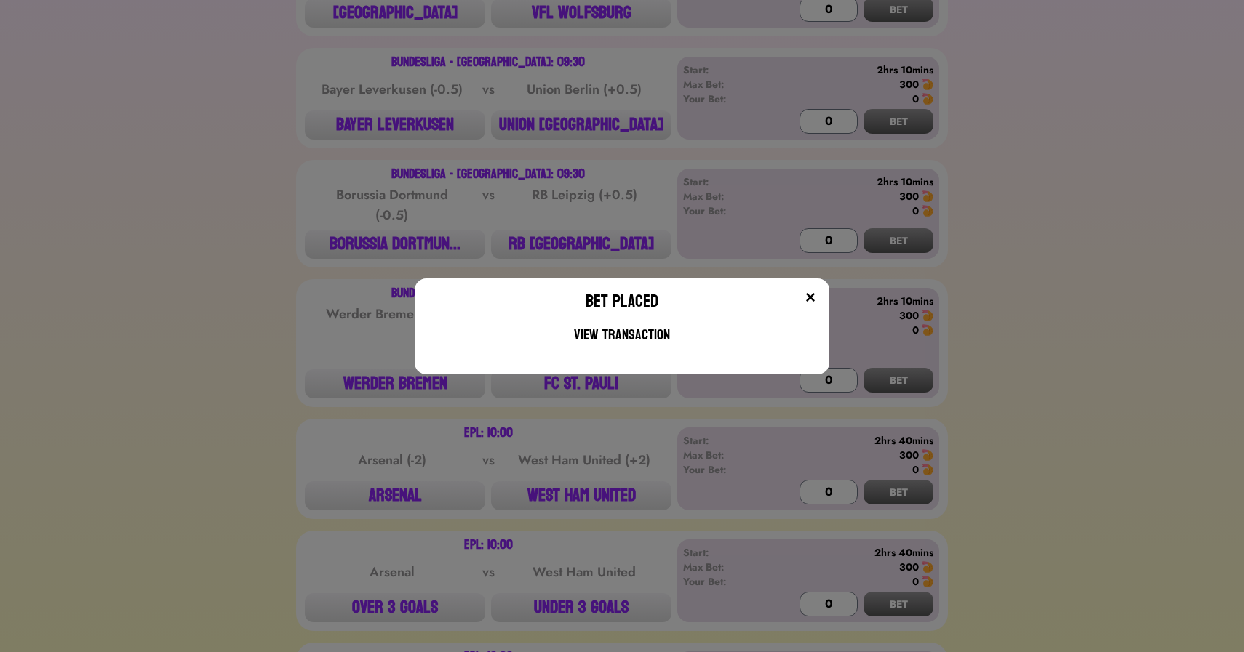
click at [393, 244] on div "Bet Placed View Transaction" at bounding box center [622, 326] width 1244 height 652
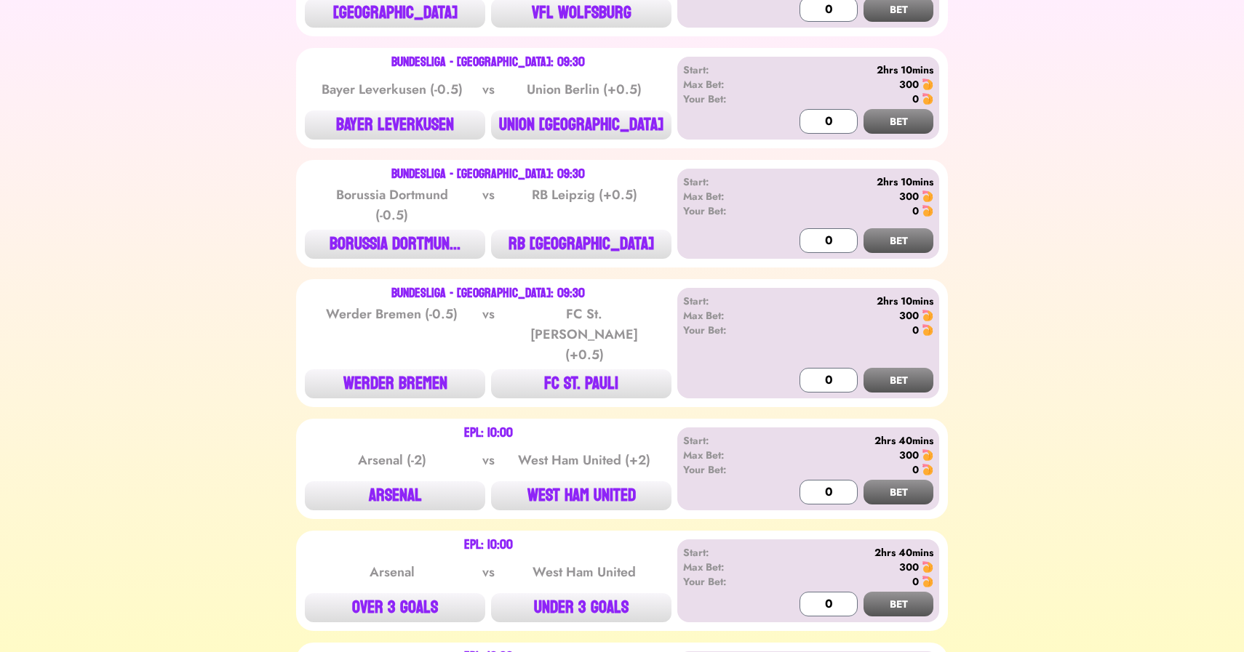
click at [393, 244] on button "BORUSSIA DORTMUN..." at bounding box center [395, 244] width 180 height 29
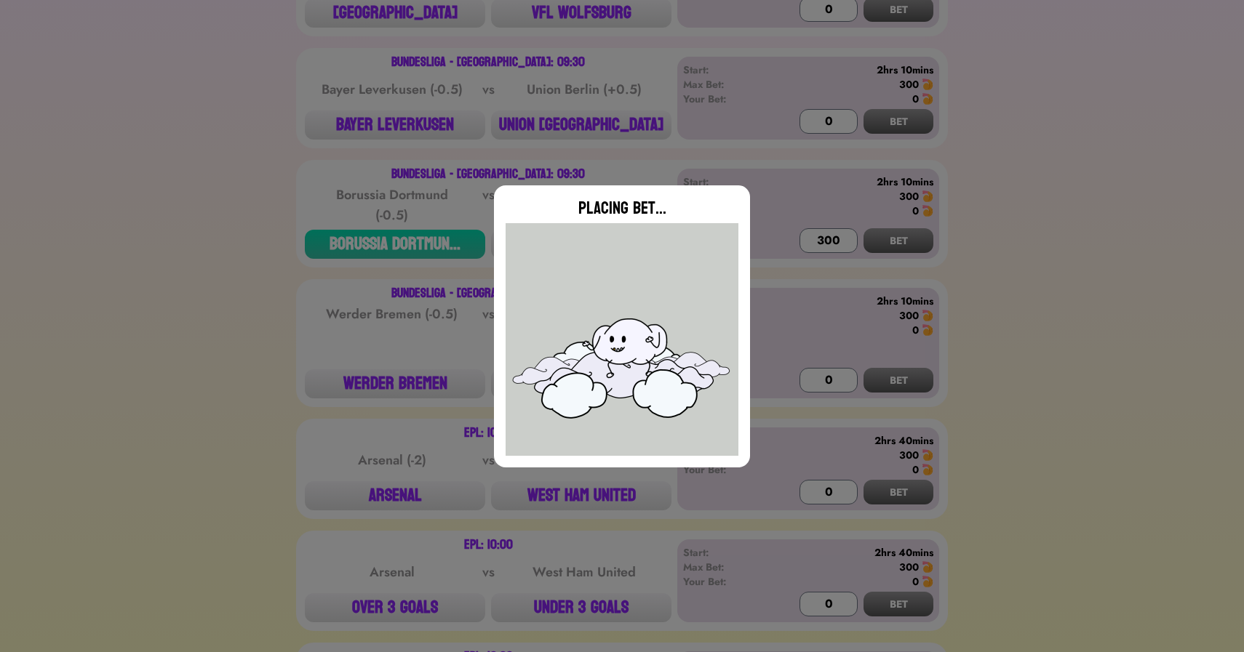
type input "0"
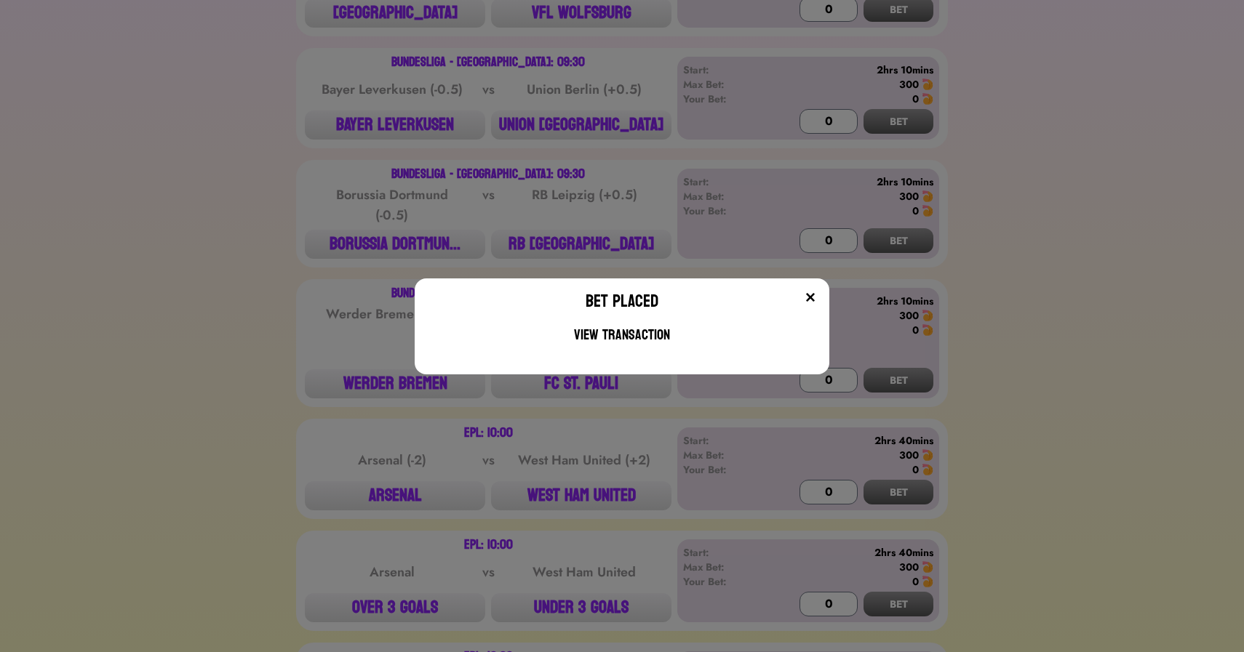
click at [567, 191] on div "Bet Placed View Transaction" at bounding box center [622, 326] width 1244 height 652
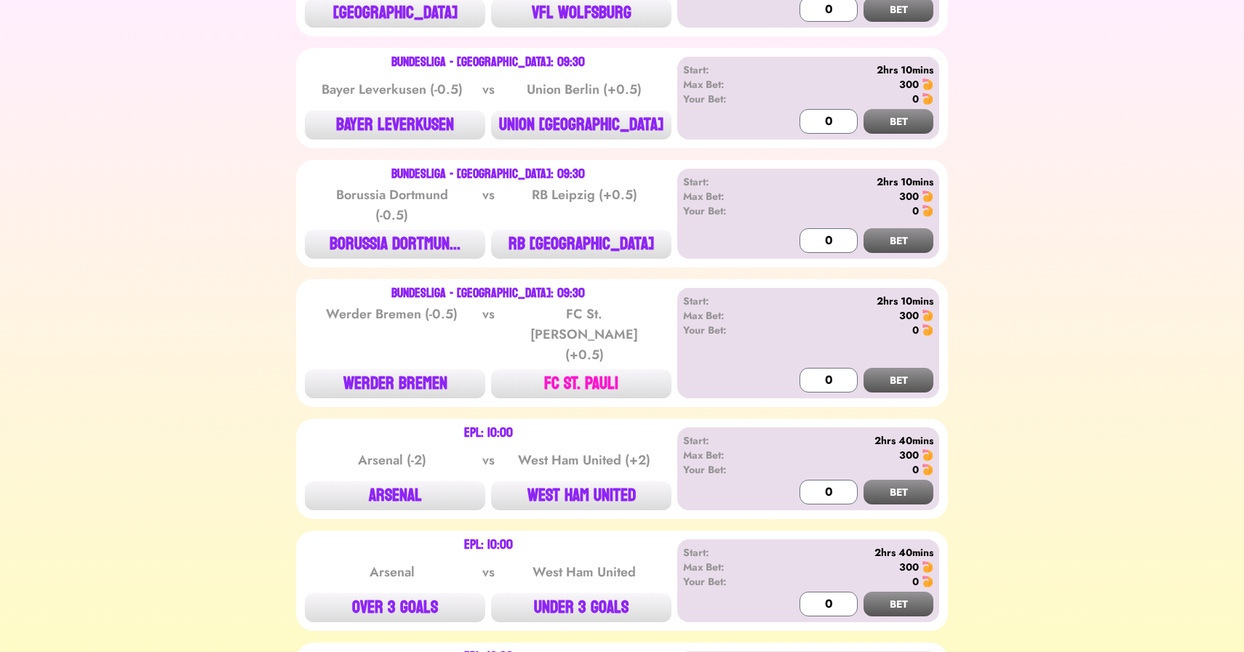
click at [585, 369] on button "FC ST. PAULI" at bounding box center [581, 383] width 180 height 29
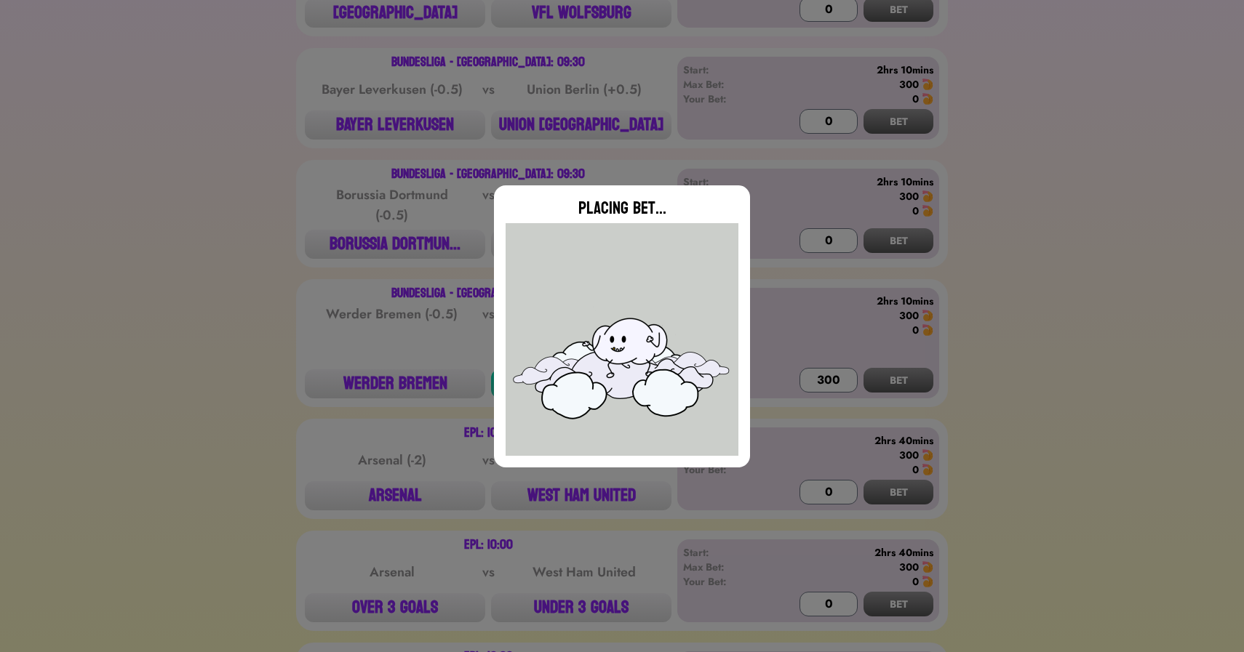
type input "0"
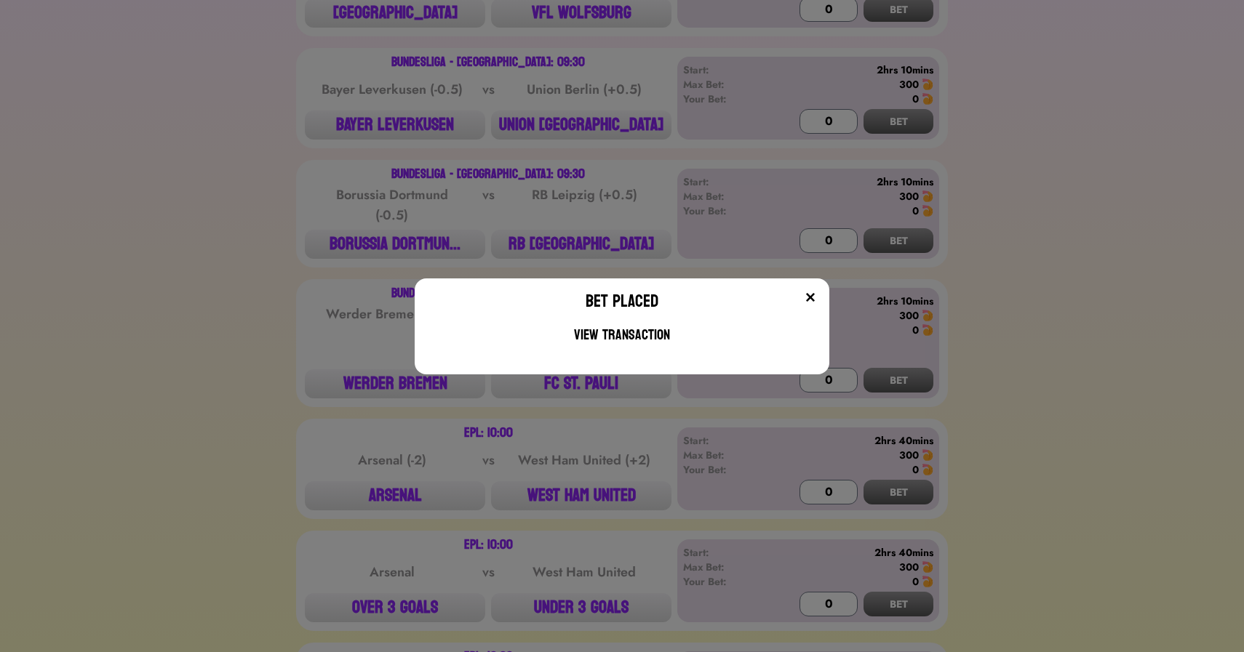
click at [271, 300] on div "Bet Placed View Transaction" at bounding box center [622, 326] width 1244 height 652
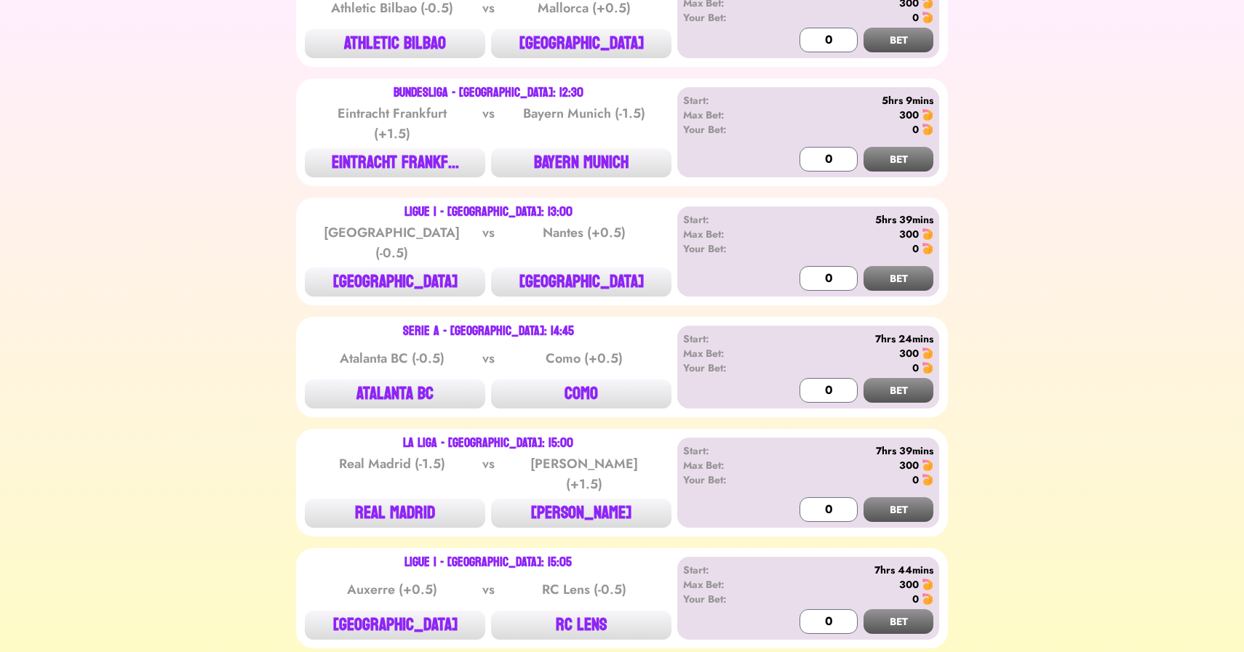
scroll to position [1560, 0]
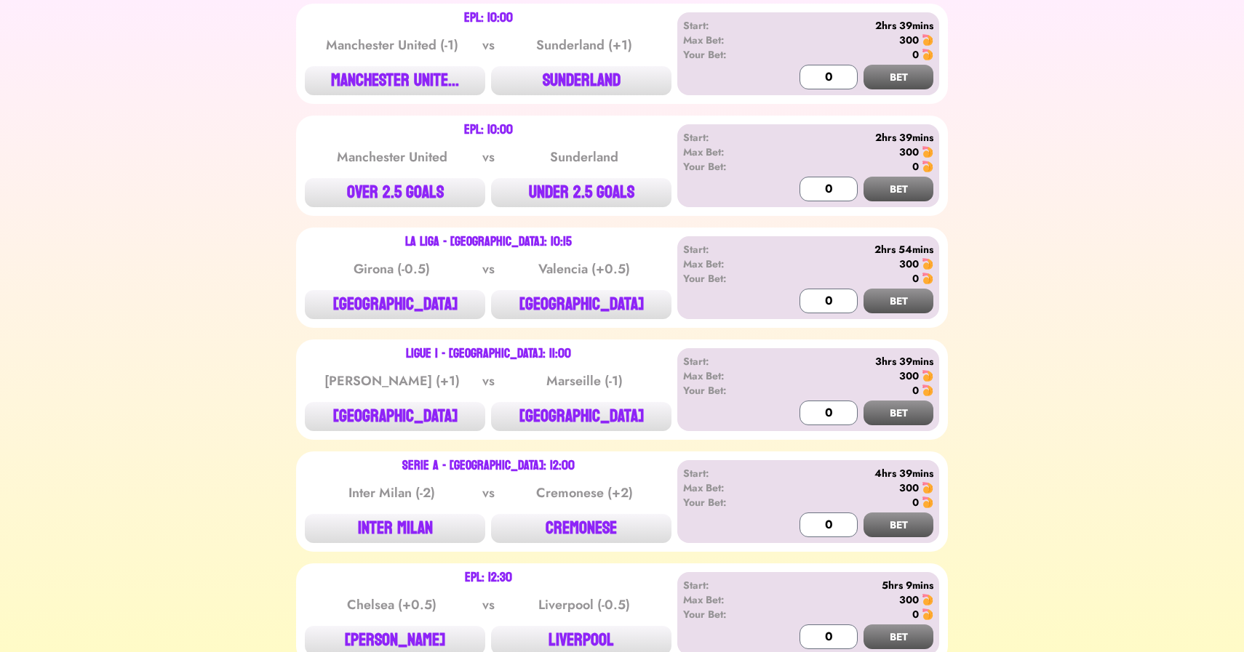
click at [237, 429] on div "⚽️ 🏈 🏀 ⚾️ 🏒 ⛳️ 🎾 🥊 🏏 🏁 🐴 🍿 EPL: 07:30 Leeds United (0) vs Tottenham Hotspur (0)…" at bounding box center [621, 83] width 1209 height 2774
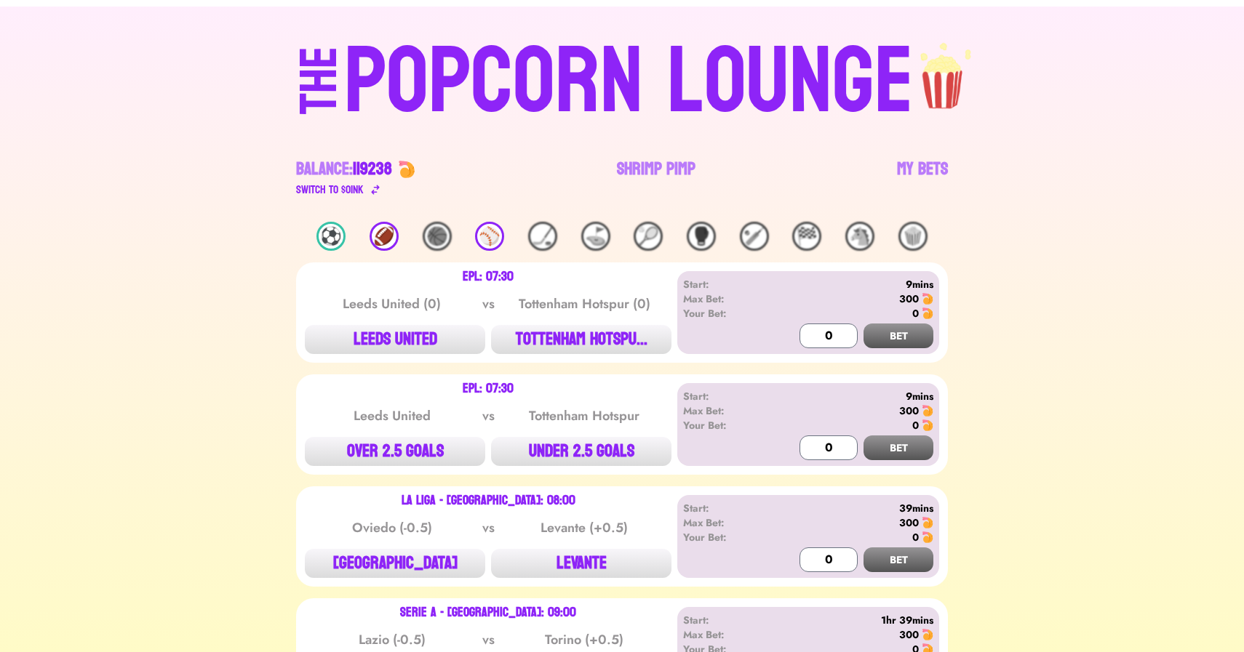
scroll to position [0, 0]
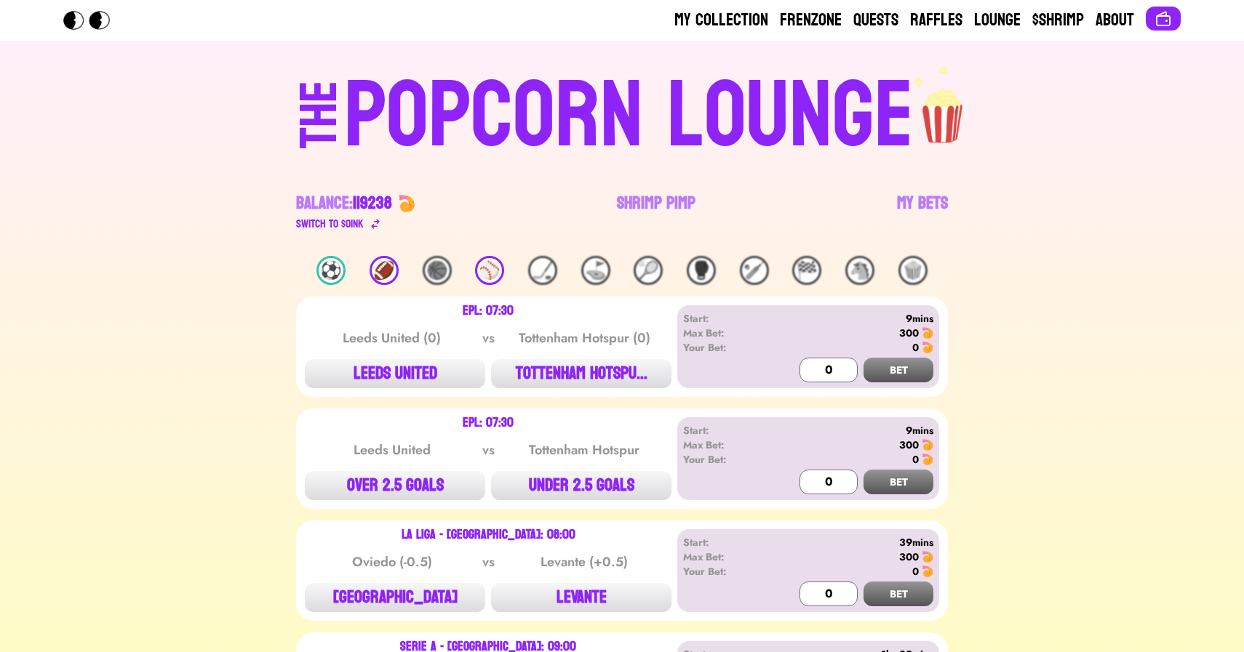
click at [491, 283] on div "⚾️" at bounding box center [489, 270] width 29 height 29
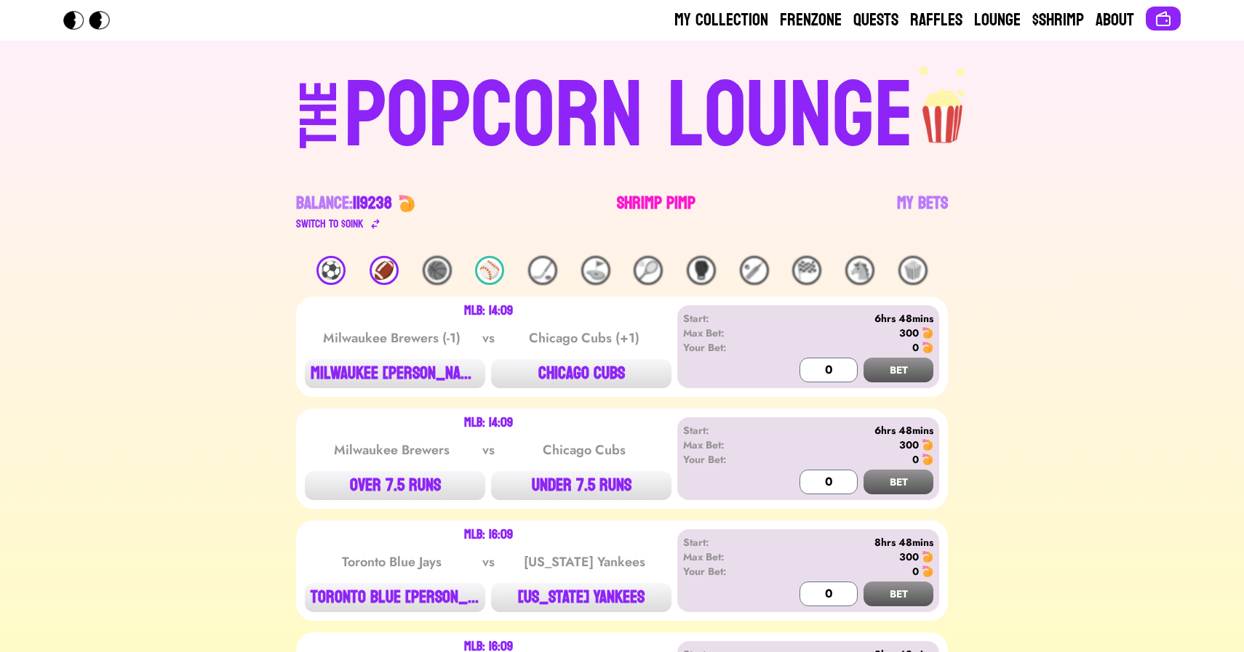
click at [629, 201] on link "Shrimp Pimp" at bounding box center [656, 212] width 79 height 41
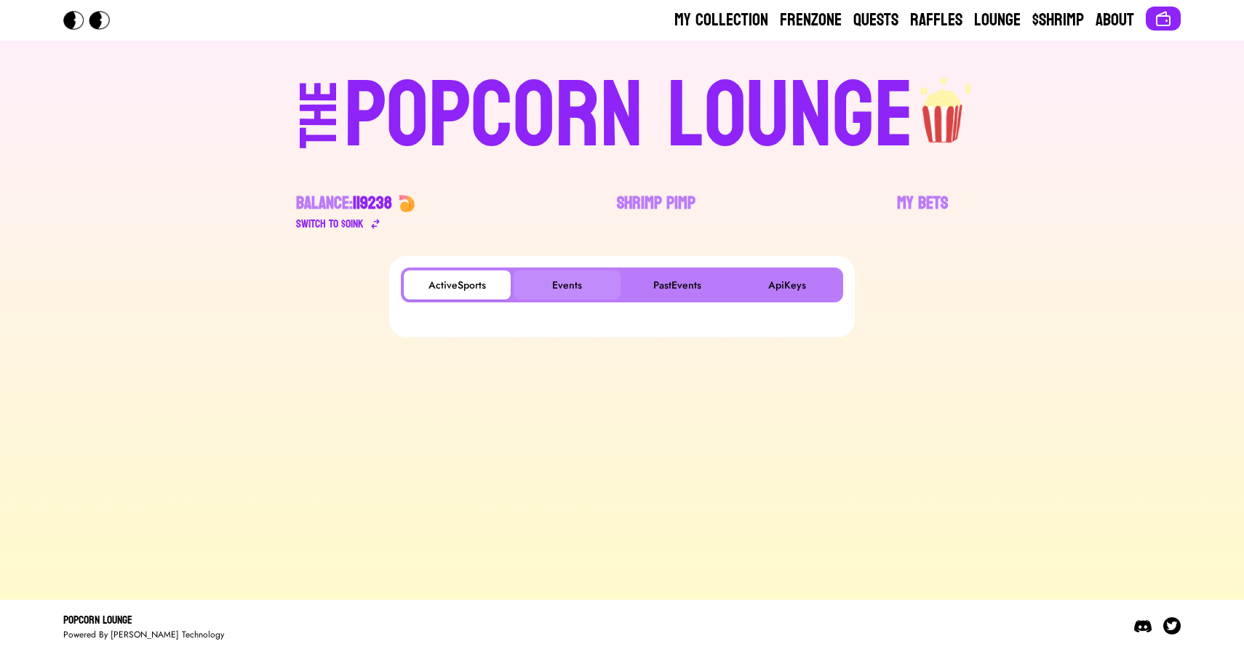
click at [537, 291] on button "Events" at bounding box center [566, 285] width 107 height 29
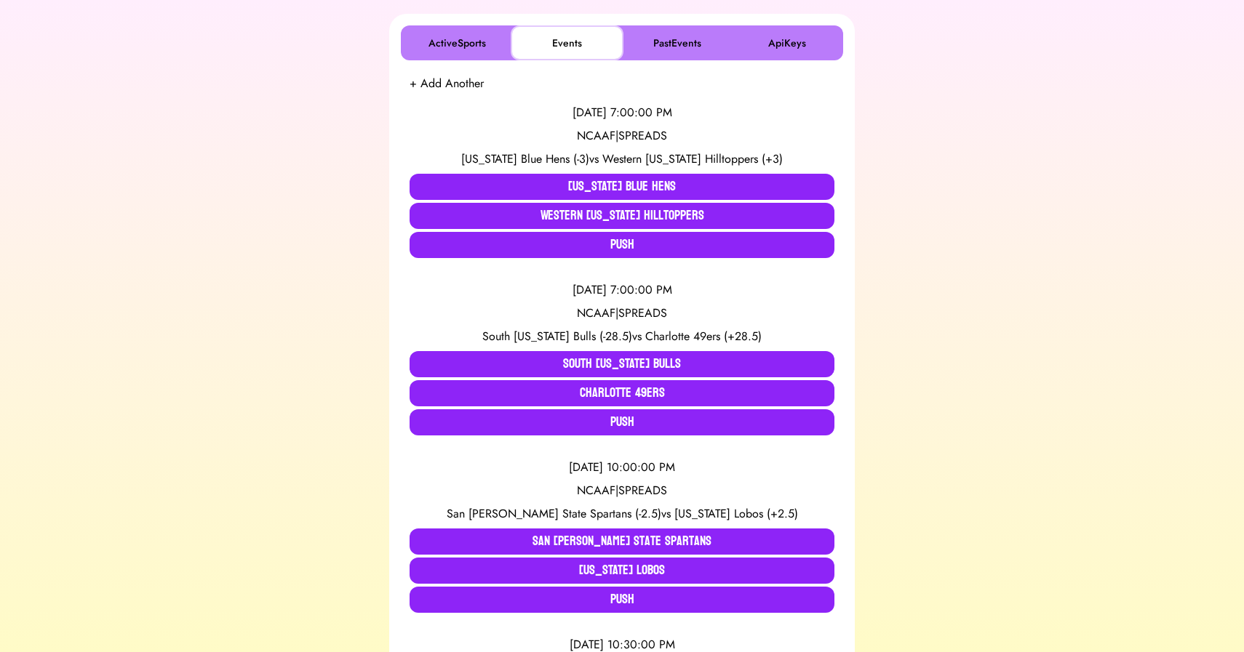
scroll to position [245, 0]
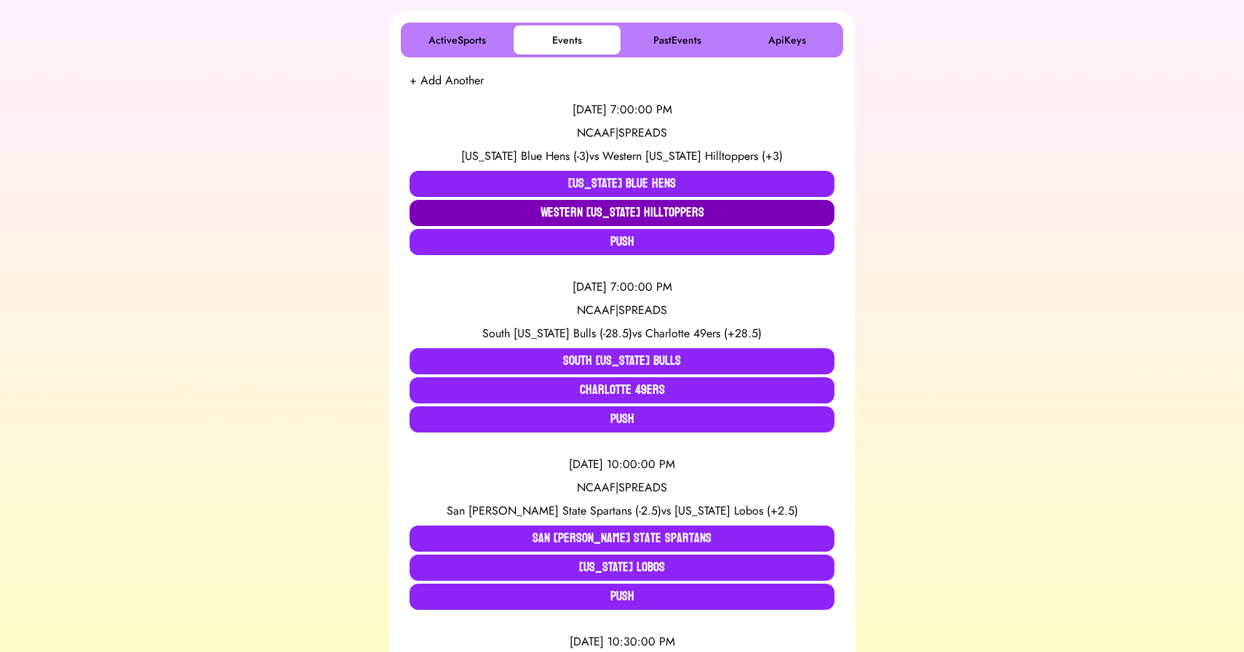
click at [635, 221] on button "Western Kentucky Hilltoppers" at bounding box center [621, 213] width 425 height 26
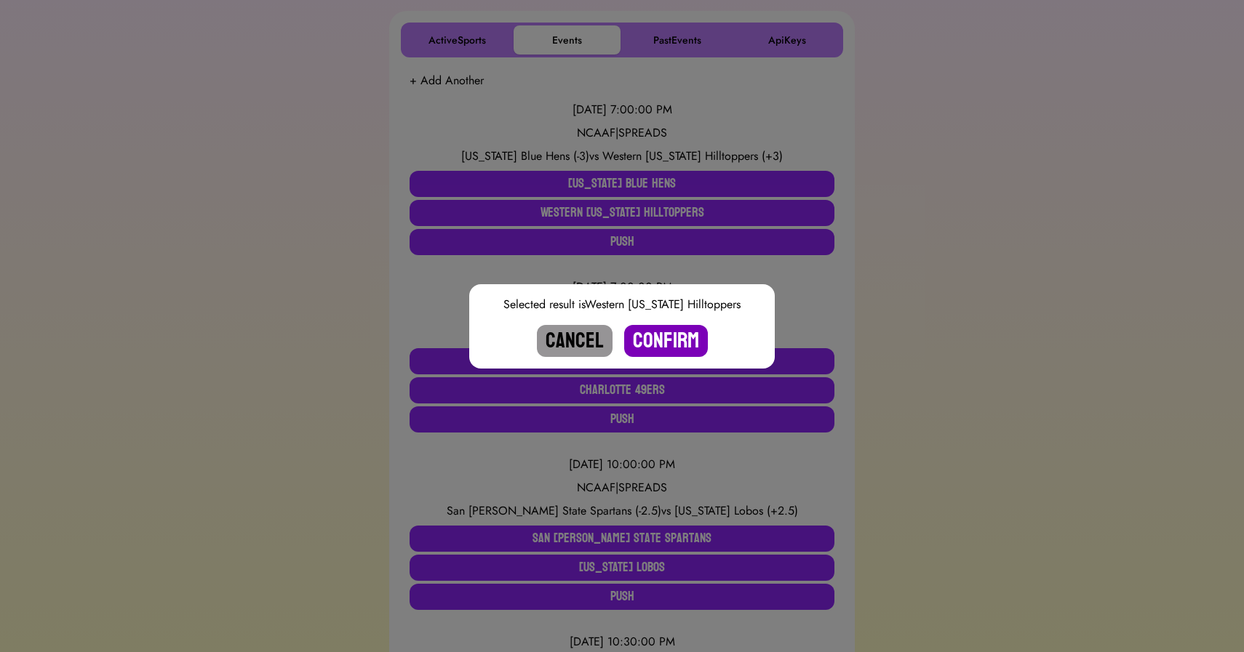
click at [655, 332] on button "Confirm" at bounding box center [666, 341] width 84 height 32
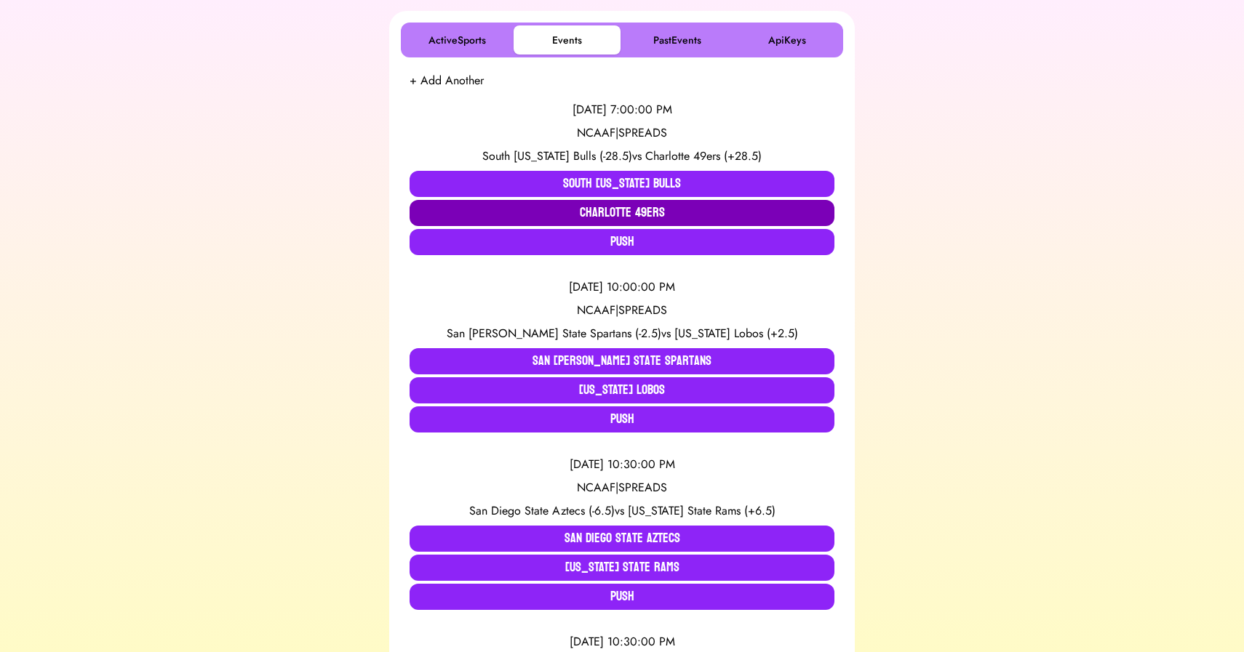
click at [591, 207] on button "Charlotte 49ers" at bounding box center [621, 213] width 425 height 26
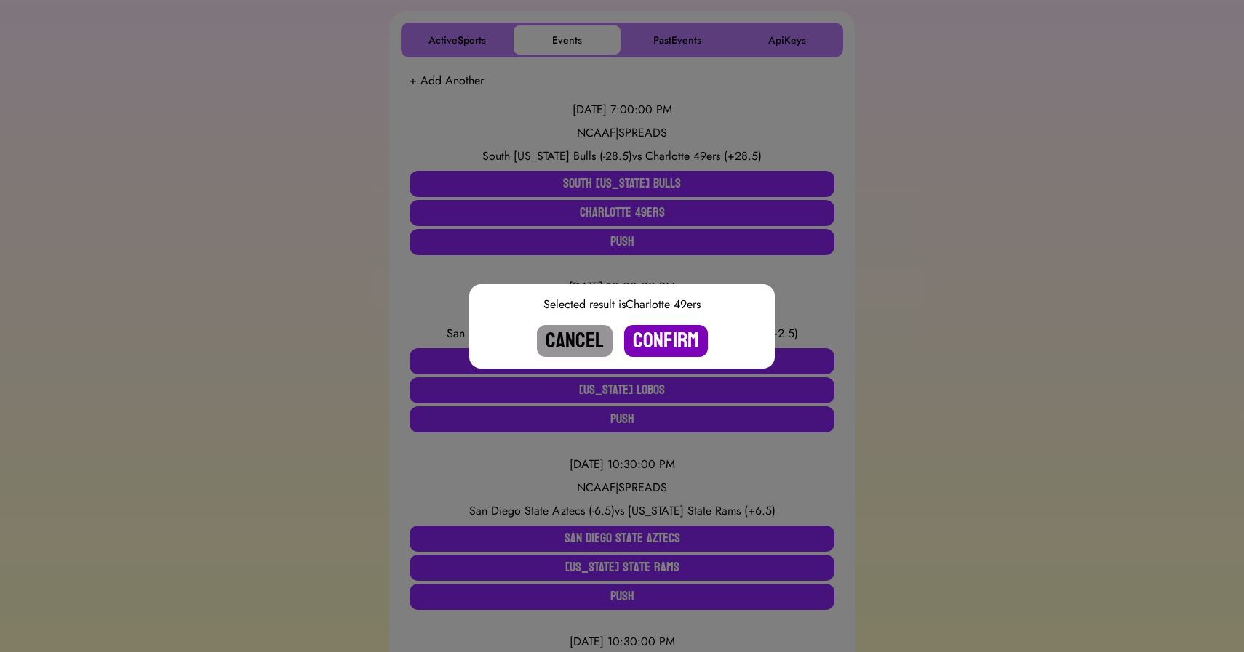
click at [658, 345] on button "Confirm" at bounding box center [666, 341] width 84 height 32
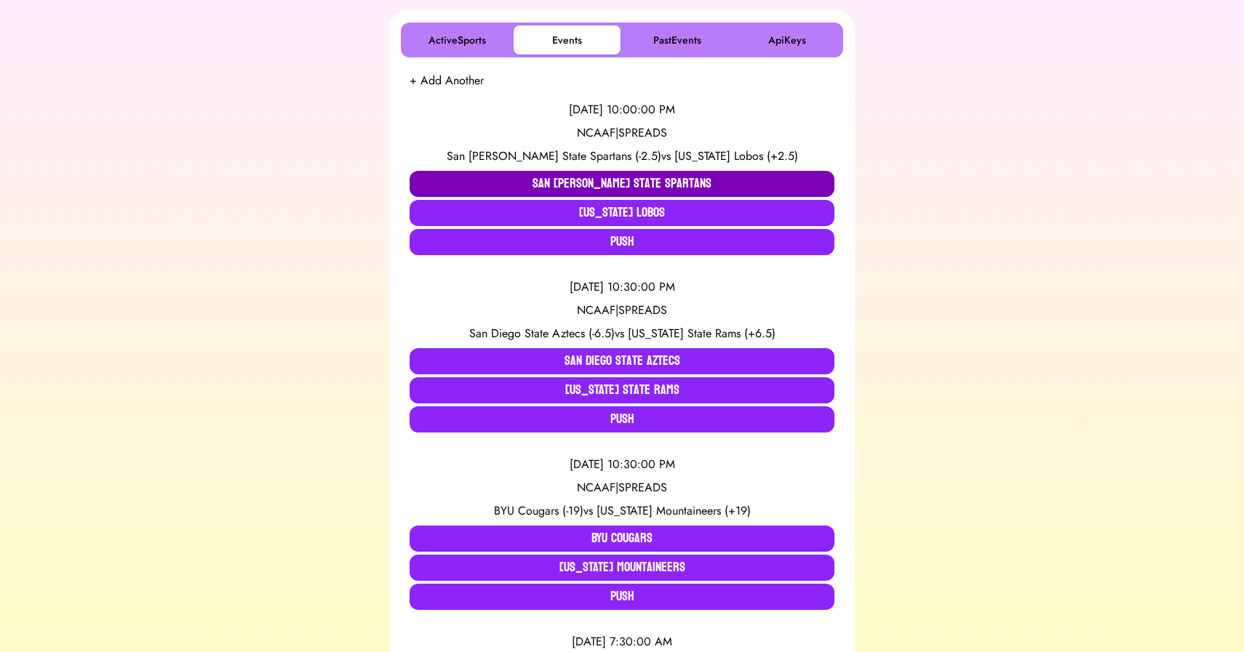
click at [541, 172] on button "San Jose State Spartans" at bounding box center [621, 184] width 425 height 26
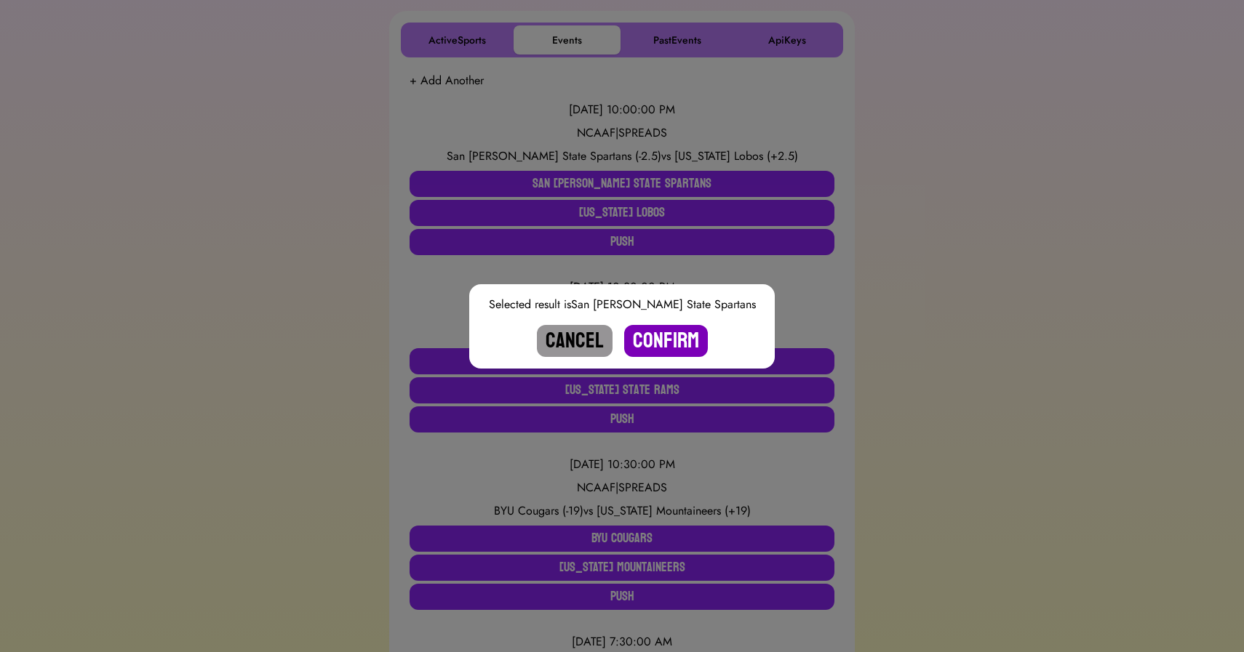
click at [668, 334] on button "Confirm" at bounding box center [666, 341] width 84 height 32
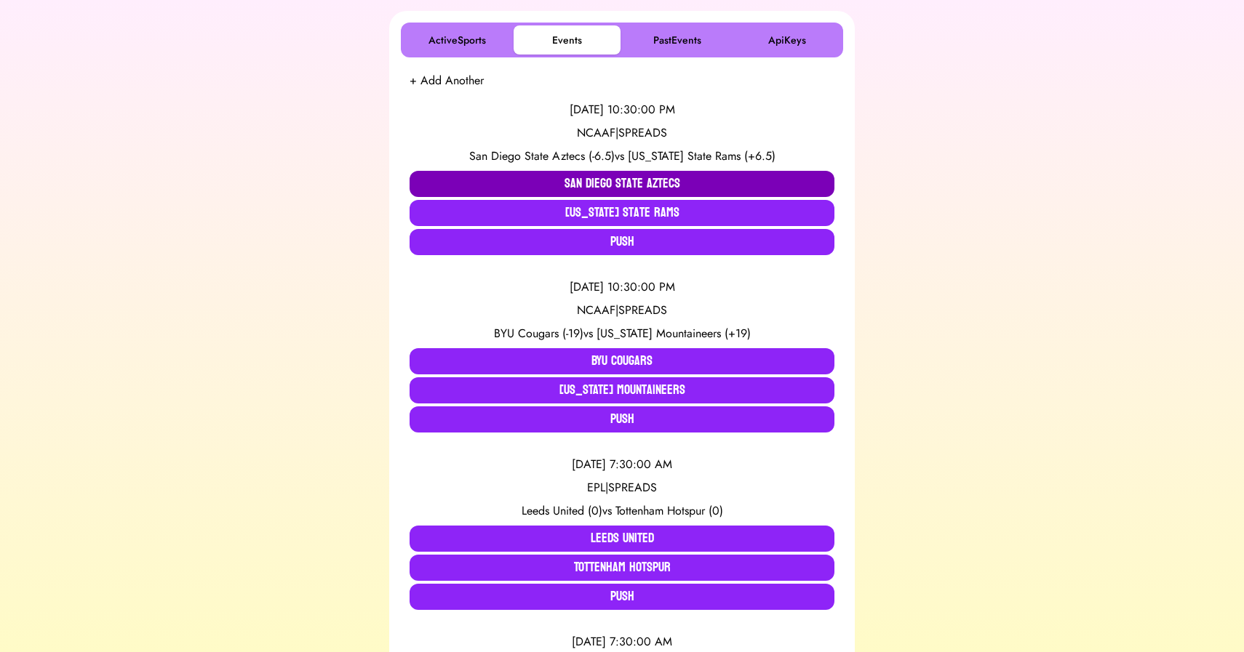
click at [508, 177] on button "San Diego State Aztecs" at bounding box center [621, 184] width 425 height 26
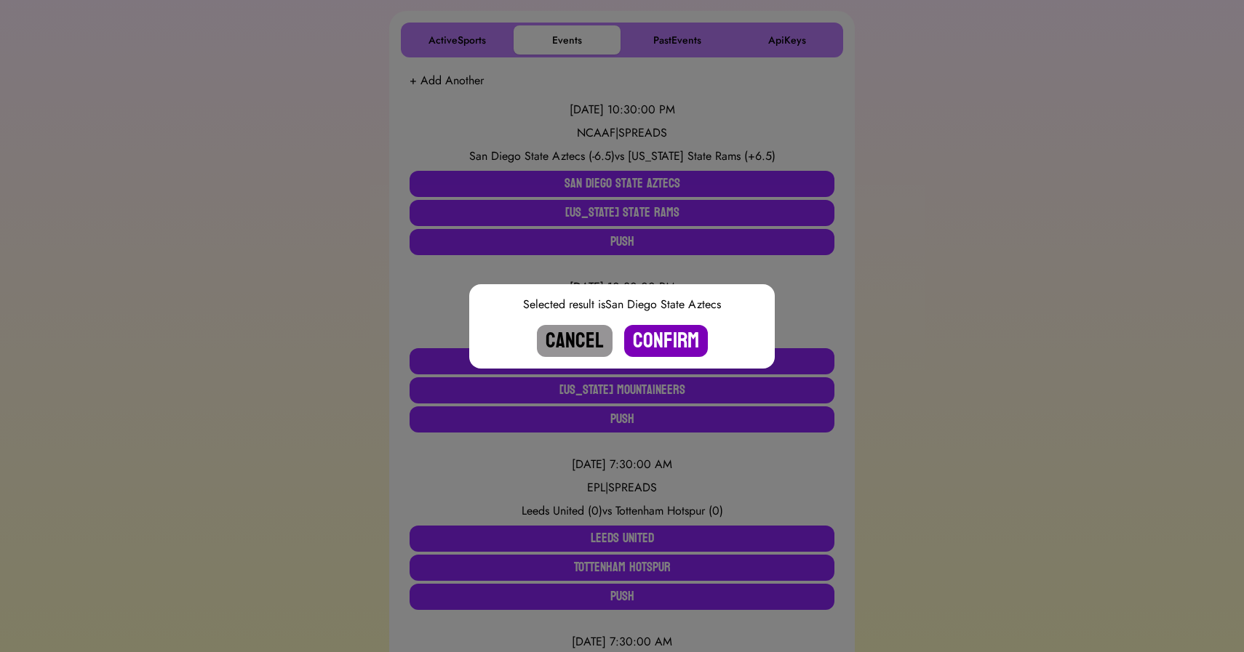
click at [656, 335] on button "Confirm" at bounding box center [666, 341] width 84 height 32
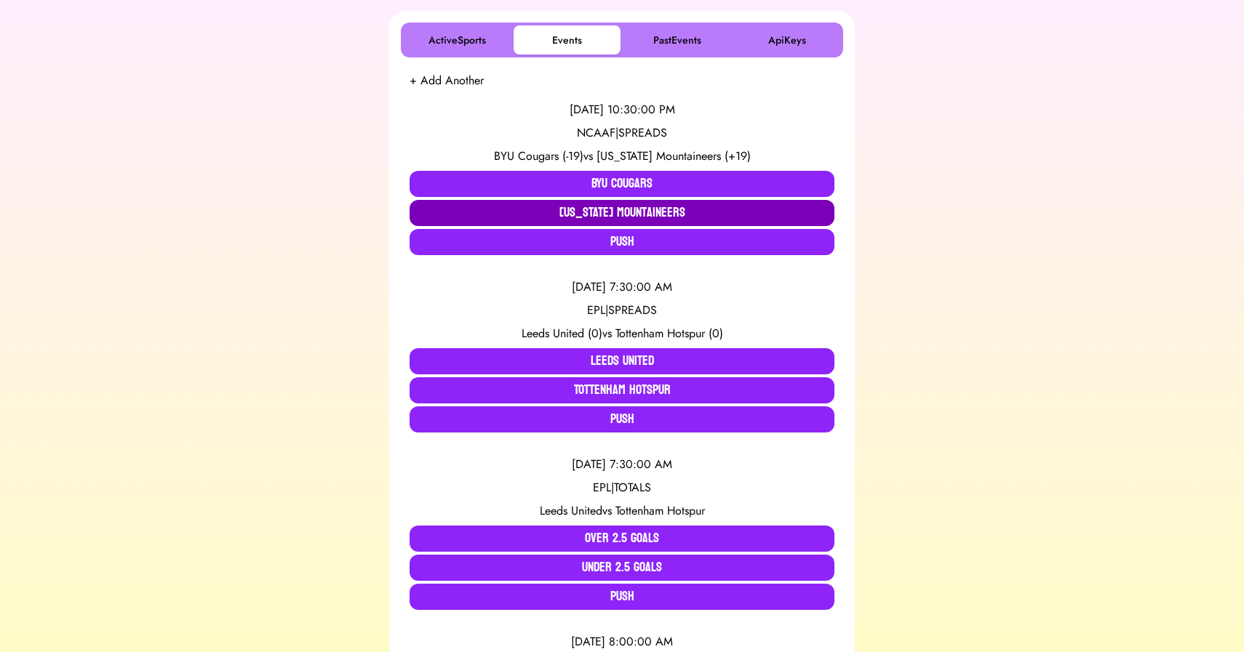
click at [588, 217] on button "West Virginia Mountaineers" at bounding box center [621, 213] width 425 height 26
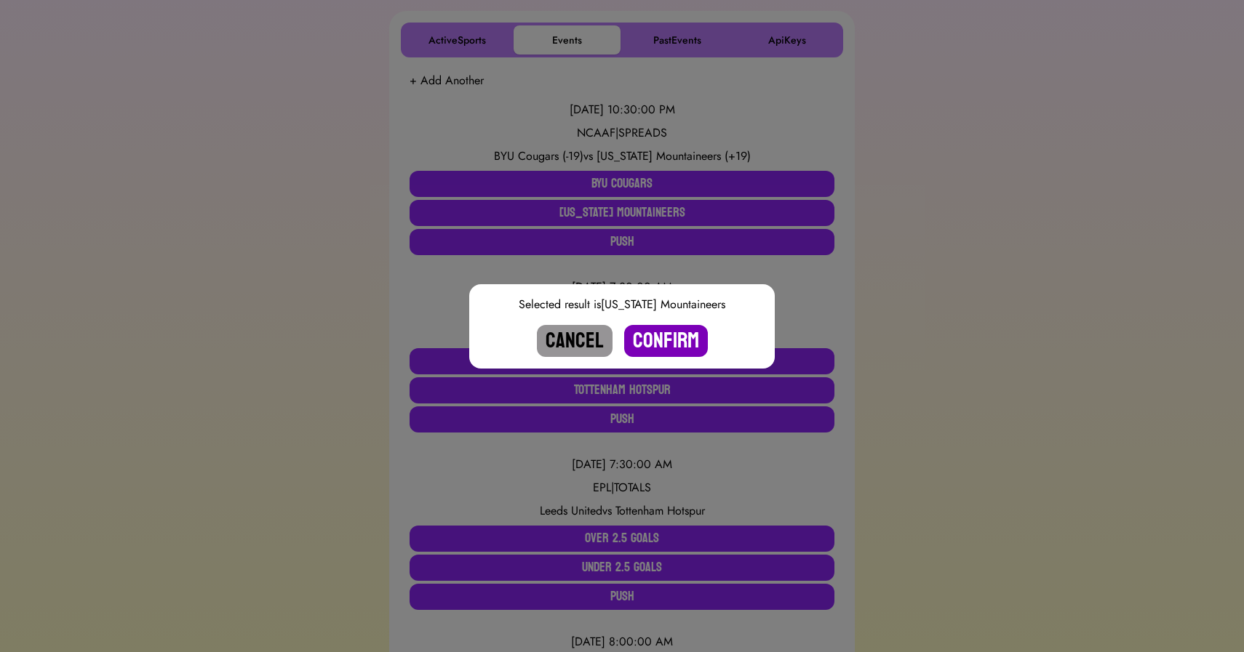
click at [670, 345] on button "Confirm" at bounding box center [666, 341] width 84 height 32
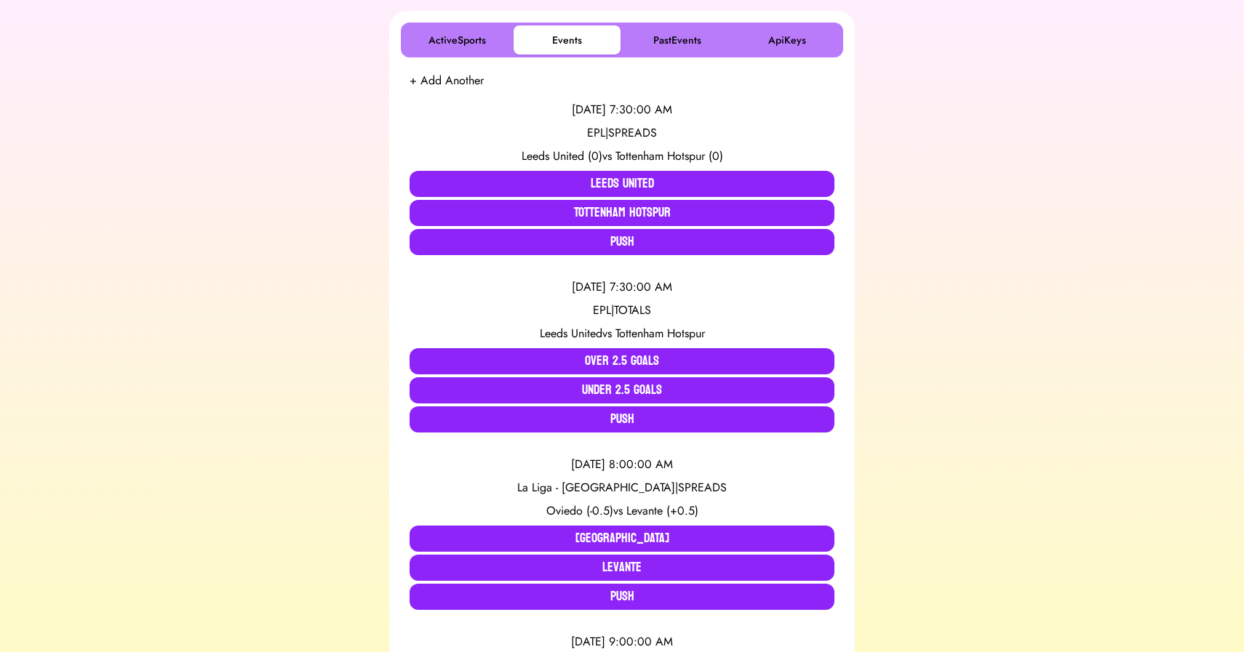
scroll to position [0, 0]
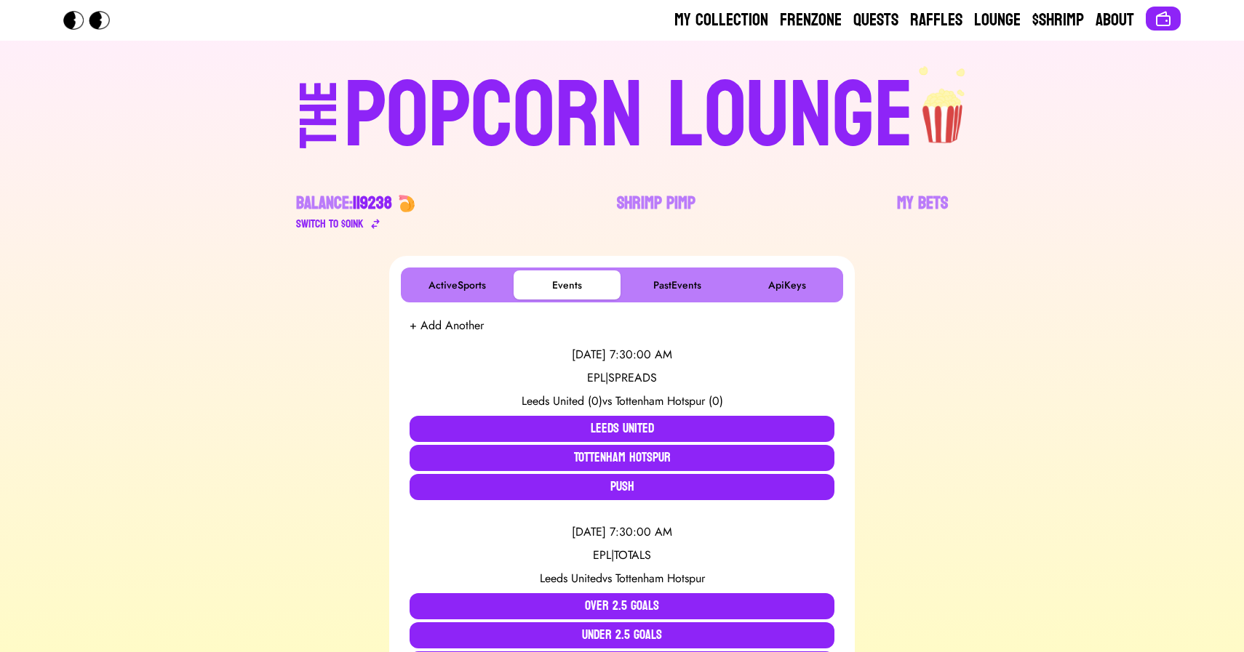
click at [627, 101] on div "POPCORN LOUNGE" at bounding box center [628, 116] width 569 height 93
